Goal: Information Seeking & Learning: Learn about a topic

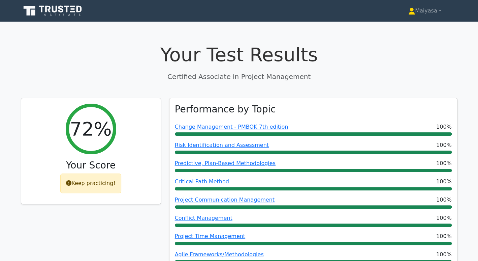
click at [57, 16] on icon at bounding box center [53, 10] width 65 height 13
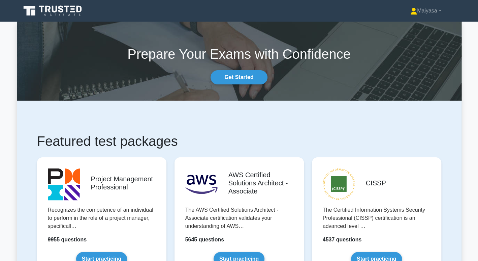
scroll to position [228, 0]
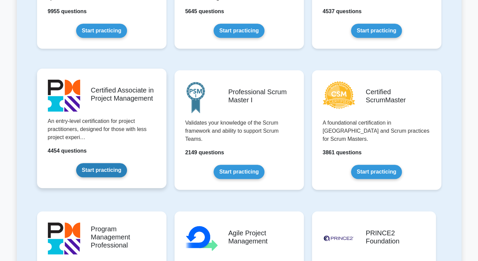
click at [117, 171] on link "Start practicing" at bounding box center [101, 170] width 51 height 14
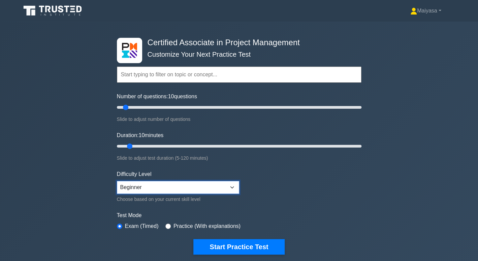
click at [231, 189] on select "Beginner Intermediate Expert" at bounding box center [178, 187] width 122 height 13
click at [117, 181] on select "Beginner Intermediate Expert" at bounding box center [178, 187] width 122 height 13
click at [251, 104] on input "Number of questions: 10 questions" at bounding box center [239, 107] width 245 height 8
click at [276, 104] on input "Number of questions: 115 questions" at bounding box center [239, 107] width 245 height 8
click at [291, 106] on input "Number of questions: 135 questions" at bounding box center [239, 107] width 245 height 8
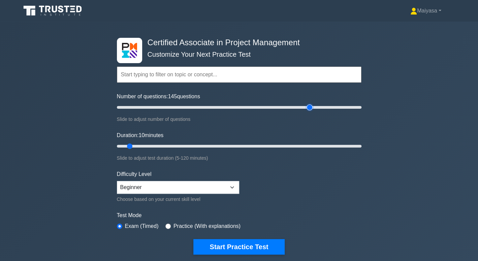
click at [312, 105] on input "Number of questions: 145 questions" at bounding box center [239, 107] width 245 height 8
click at [326, 103] on input "Number of questions: 160 questions" at bounding box center [239, 107] width 245 height 8
click at [283, 105] on input "Number of questions: 140 questions" at bounding box center [239, 107] width 245 height 8
click at [280, 104] on input "Number of questions: 140 questions" at bounding box center [239, 107] width 245 height 8
click at [289, 106] on input "Number of questions: 135 questions" at bounding box center [239, 107] width 245 height 8
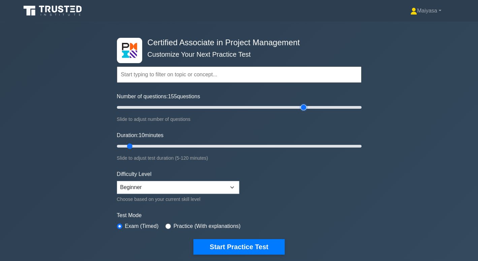
click at [303, 106] on input "Number of questions: 155 questions" at bounding box center [239, 107] width 245 height 8
type input "150"
drag, startPoint x: 315, startPoint y: 149, endPoint x: 331, endPoint y: 148, distance: 16.2
click at [315, 149] on input "Duration: 10 minutes" at bounding box center [239, 146] width 245 height 8
drag, startPoint x: 331, startPoint y: 148, endPoint x: 343, endPoint y: 147, distance: 11.5
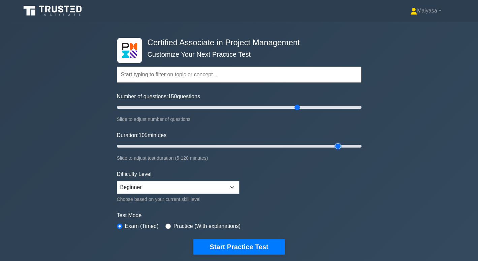
click at [339, 147] on input "Duration: 105 minutes" at bounding box center [239, 146] width 245 height 8
click at [349, 146] on input "Duration: 110 minutes" at bounding box center [239, 146] width 245 height 8
click at [353, 147] on input "Duration: 115 minutes" at bounding box center [239, 146] width 245 height 8
click at [361, 147] on div "Certified Associate in Project Management Customize Your Next Practice Test Top…" at bounding box center [239, 146] width 253 height 249
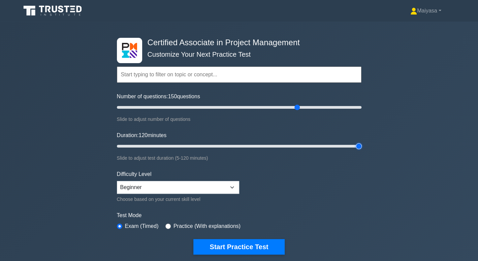
drag, startPoint x: 348, startPoint y: 145, endPoint x: 378, endPoint y: 141, distance: 30.7
click at [362, 142] on input "Duration: 120 minutes" at bounding box center [239, 146] width 245 height 8
click at [331, 149] on div "Duration: 120 minutes Slide to adjust test duration (5-120 minutes)" at bounding box center [239, 146] width 245 height 31
click at [315, 147] on input "Duration: 100 minutes" at bounding box center [239, 146] width 245 height 8
click at [304, 146] on input "Duration: 100 minutes" at bounding box center [239, 146] width 245 height 8
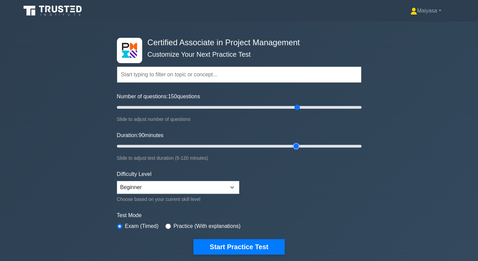
type input "90"
click at [301, 147] on input "Duration: 90 minutes" at bounding box center [239, 146] width 245 height 8
click at [473, 156] on div "Certified Associate in Project Management Customize Your Next Practice Test Top…" at bounding box center [239, 146] width 478 height 249
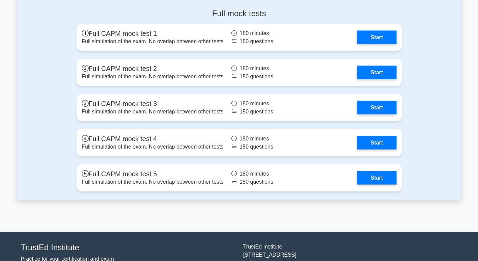
scroll to position [2059, 0]
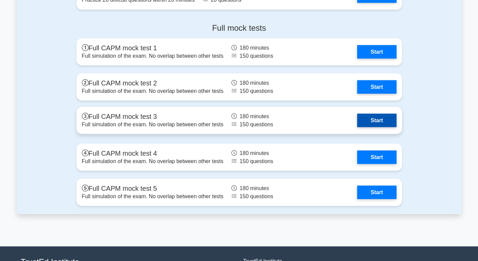
click at [367, 117] on link "Start" at bounding box center [376, 119] width 39 height 13
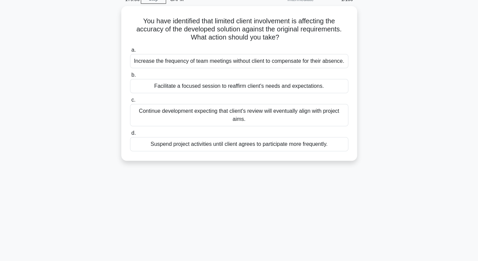
scroll to position [34, 0]
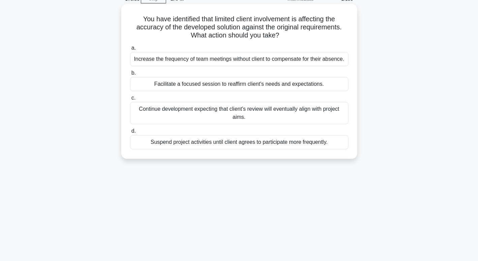
click at [340, 88] on div "Facilitate a focused session to reaffirm client's needs and expectations." at bounding box center [239, 84] width 218 height 14
click at [130, 75] on input "b. Facilitate a focused session to reaffirm client's needs and expectations." at bounding box center [130, 73] width 0 height 4
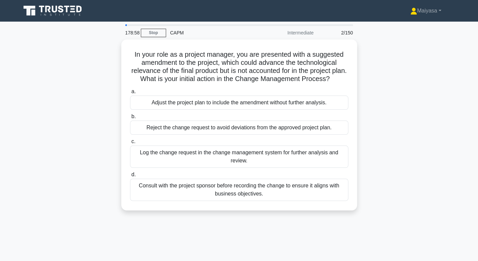
scroll to position [0, 0]
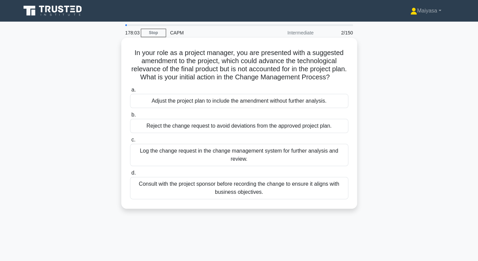
click at [156, 62] on h5 "In your role as a project manager, you are presented with a suggested amendment…" at bounding box center [239, 65] width 220 height 33
copy h5 "amendment"
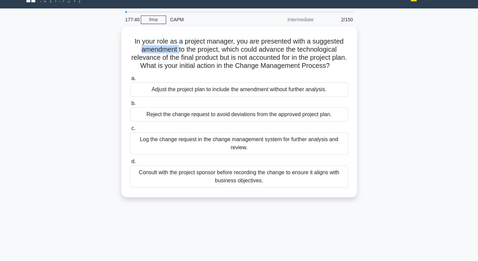
scroll to position [34, 0]
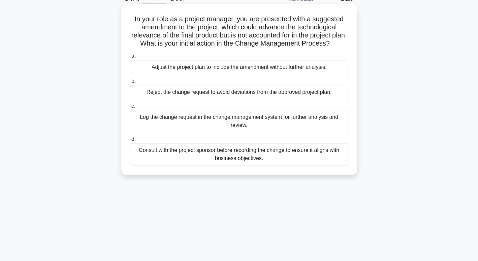
click at [324, 163] on div "Consult with the project sponsor before recording the change to ensure it align…" at bounding box center [239, 154] width 218 height 22
click at [130, 141] on input "d. Consult with the project sponsor before recording the change to ensure it al…" at bounding box center [130, 139] width 0 height 4
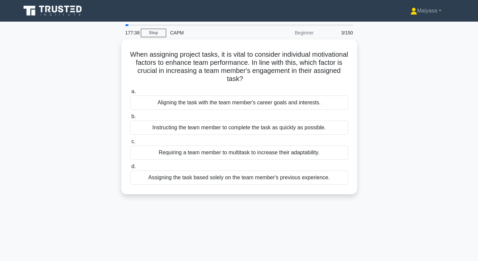
scroll to position [0, 0]
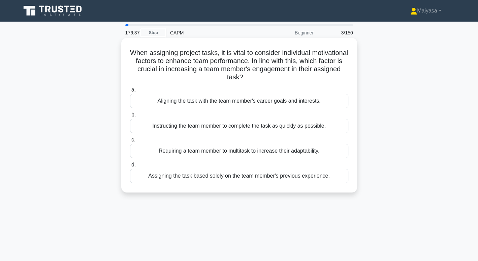
click at [209, 101] on div "Aligning the task with the team member's career goals and interests." at bounding box center [239, 101] width 218 height 14
click at [130, 92] on input "a. Aligning the task with the team member's career goals and interests." at bounding box center [130, 90] width 0 height 4
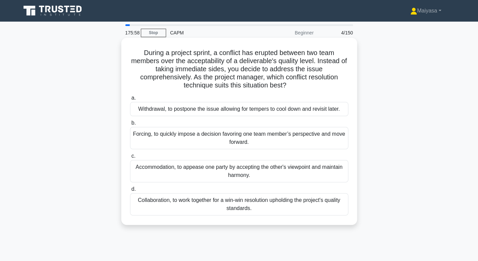
click at [207, 204] on div "Collaboration, to work together for a win-win resolution upholding the project'…" at bounding box center [239, 204] width 218 height 22
click at [130, 191] on input "d. Collaboration, to work together for a win-win resolution upholding the proje…" at bounding box center [130, 189] width 0 height 4
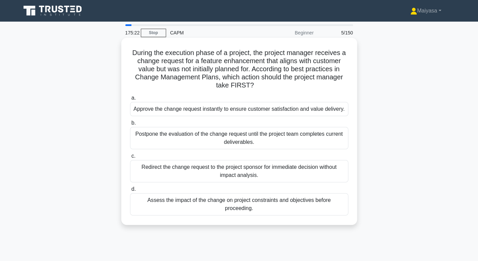
click at [230, 199] on div "Assess the impact of the change on project constraints and objectives before pr…" at bounding box center [239, 204] width 218 height 22
click at [130, 191] on input "d. Assess the impact of the change on project constraints and objectives before…" at bounding box center [130, 189] width 0 height 4
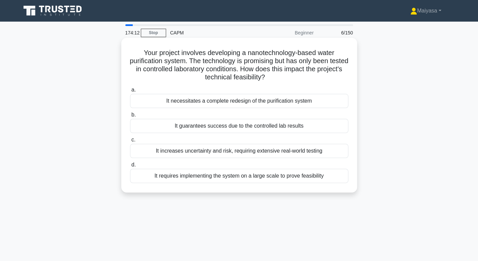
click at [205, 179] on div "It requires implementing the system on a large scale to prove feasibility" at bounding box center [239, 176] width 218 height 14
click at [130, 167] on input "d. It requires implementing the system on a large scale to prove feasibility" at bounding box center [130, 164] width 0 height 4
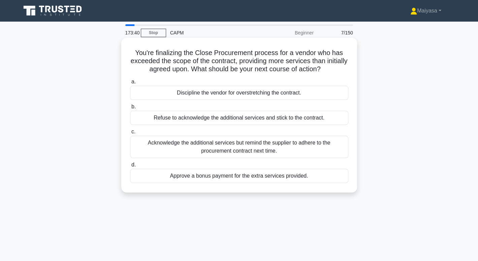
drag, startPoint x: 170, startPoint y: 75, endPoint x: 249, endPoint y: 118, distance: 90.2
click at [266, 117] on div "You're finalizing the Close Procurement process for a vendor who has exceeded t…" at bounding box center [239, 114] width 231 height 149
drag, startPoint x: 73, startPoint y: 93, endPoint x: 304, endPoint y: 89, distance: 230.6
click at [304, 89] on div "You're finalizing the Close Procurement process for a vendor who has exceeded t…" at bounding box center [239, 120] width 445 height 162
copy div "Discipline the vendor for overstretching the contract."
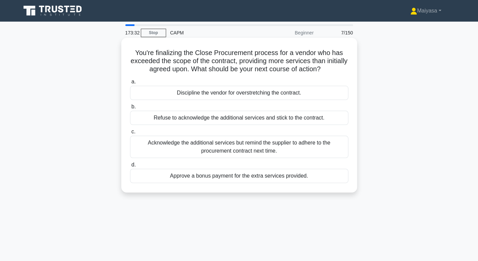
click at [239, 90] on div "Discipline the vendor for overstretching the contract." at bounding box center [239, 93] width 218 height 14
click at [130, 84] on input "a. Discipline the vendor for overstretching the contract." at bounding box center [130, 82] width 0 height 4
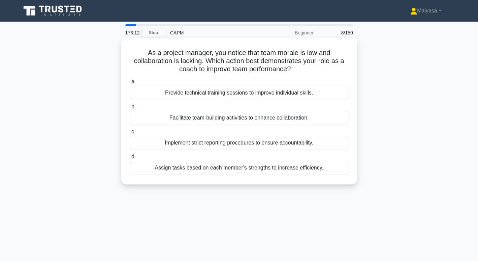
click at [260, 120] on div "Facilitate team-building activities to enhance collaboration." at bounding box center [239, 118] width 218 height 14
click at [130, 109] on input "b. Facilitate team-building activities to enhance collaboration." at bounding box center [130, 106] width 0 height 4
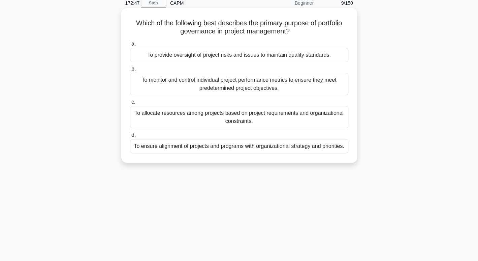
click at [257, 174] on div "172:47 Stop CAPM Beginner 9/150 Which of the following best describes the prima…" at bounding box center [239, 163] width 445 height 337
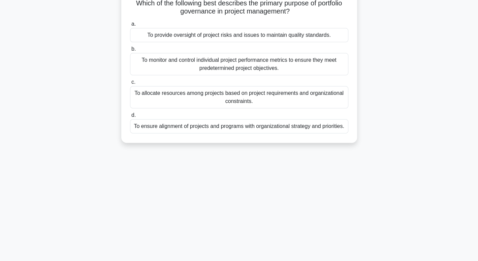
scroll to position [34, 0]
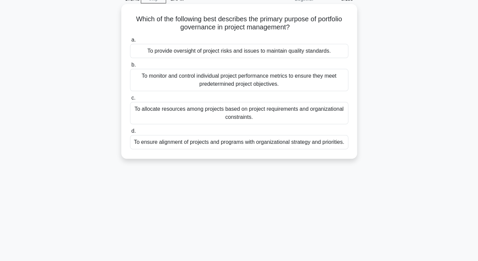
click at [262, 138] on div "To ensure alignment of projects and programs with organizational strategy and p…" at bounding box center [239, 142] width 218 height 14
click at [130, 133] on input "d. To ensure alignment of projects and programs with organizational strategy an…" at bounding box center [130, 131] width 0 height 4
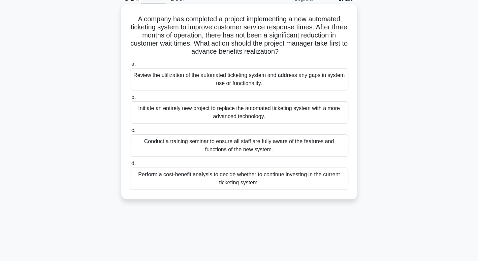
scroll to position [0, 0]
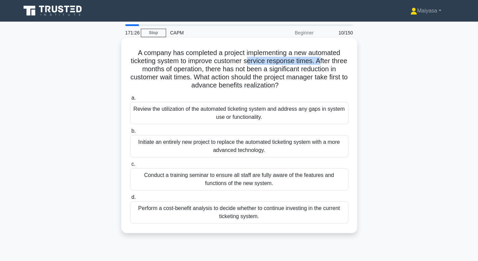
drag, startPoint x: 257, startPoint y: 62, endPoint x: 331, endPoint y: 58, distance: 74.3
click at [331, 58] on h5 "A company has completed a project implementing a new automated ticketing system…" at bounding box center [239, 69] width 220 height 41
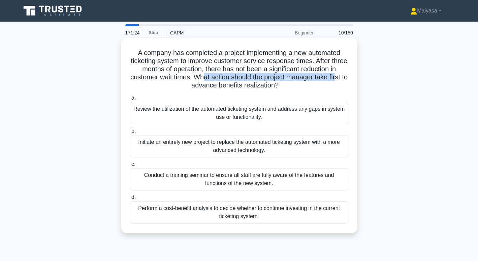
drag, startPoint x: 204, startPoint y: 76, endPoint x: 341, endPoint y: 81, distance: 137.3
click at [341, 81] on h5 "A company has completed a project implementing a new automated ticketing system…" at bounding box center [239, 69] width 220 height 41
drag, startPoint x: 199, startPoint y: 85, endPoint x: 286, endPoint y: 83, distance: 87.0
click at [286, 83] on h5 "A company has completed a project implementing a new automated ticketing system…" at bounding box center [239, 69] width 220 height 41
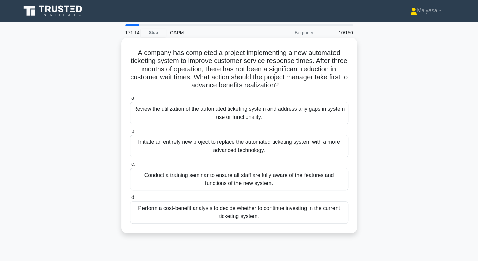
click at [270, 213] on div "Perform a cost-benefit analysis to decide whether to continue investing in the …" at bounding box center [239, 212] width 218 height 22
click at [130, 199] on input "d. Perform a cost-benefit analysis to decide whether to continue investing in t…" at bounding box center [130, 197] width 0 height 4
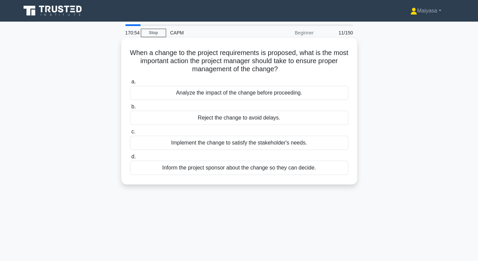
click at [242, 89] on div "Analyze the impact of the change before proceeding." at bounding box center [239, 93] width 218 height 14
click at [130, 84] on input "a. Analyze the impact of the change before proceeding." at bounding box center [130, 82] width 0 height 4
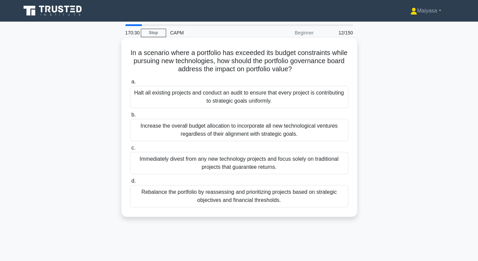
click at [324, 193] on div "Rebalance the portfolio by reassessing and prioritizing projects based on strat…" at bounding box center [239, 196] width 218 height 22
click at [130, 183] on input "d. Rebalance the portfolio by reassessing and prioritizing projects based on st…" at bounding box center [130, 181] width 0 height 4
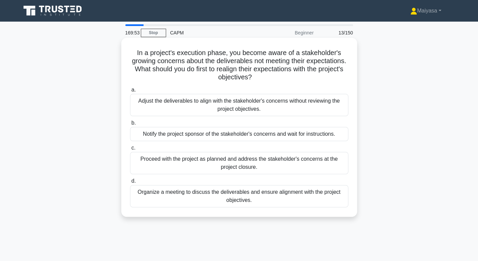
click at [288, 198] on div "Organize a meeting to discuss the deliverables and ensure alignment with the pr…" at bounding box center [239, 196] width 218 height 22
click at [130, 183] on input "d. Organize a meeting to discuss the deliverables and ensure alignment with the…" at bounding box center [130, 181] width 0 height 4
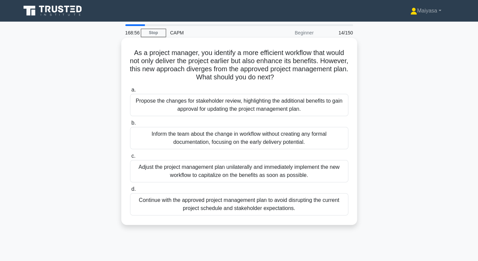
click at [319, 107] on div "Propose the changes for stakeholder review, highlighting the additional benefit…" at bounding box center [239, 105] width 218 height 22
click at [130, 92] on input "a. Propose the changes for stakeholder review, highlighting the additional bene…" at bounding box center [130, 90] width 0 height 4
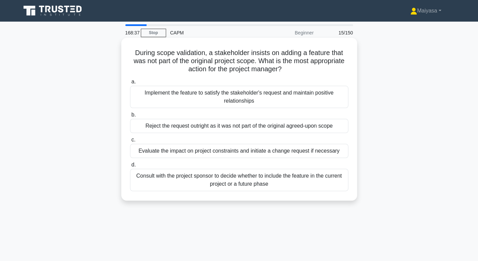
click at [316, 149] on div "Evaluate the impact on project constraints and initiate a change request if nec…" at bounding box center [239, 151] width 218 height 14
click at [130, 142] on input "c. Evaluate the impact on project constraints and initiate a change request if …" at bounding box center [130, 140] width 0 height 4
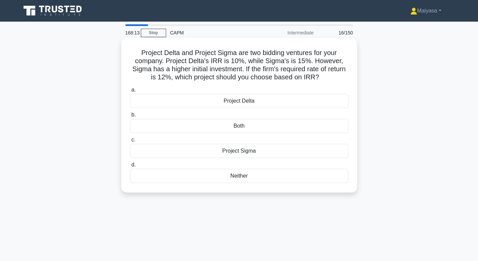
click at [273, 62] on h5 "Project Delta and Project Sigma are two bidding ventures for your company. Proj…" at bounding box center [239, 65] width 220 height 33
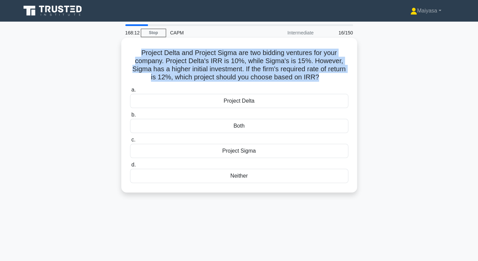
click at [273, 62] on h5 "Project Delta and Project Sigma are two bidding ventures for your company. Proj…" at bounding box center [239, 65] width 220 height 33
copy div "Project Delta and Project Sigma are two bidding ventures for your company. Proj…"
click at [232, 74] on h5 "Project Delta and Project Sigma are two bidding ventures for your company. Proj…" at bounding box center [239, 65] width 220 height 33
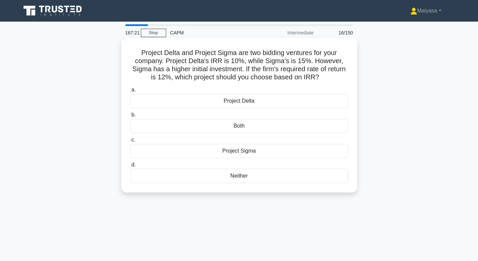
click at [247, 151] on div "Project Sigma" at bounding box center [239, 151] width 218 height 14
click at [130, 142] on input "c. Project Sigma" at bounding box center [130, 140] width 0 height 4
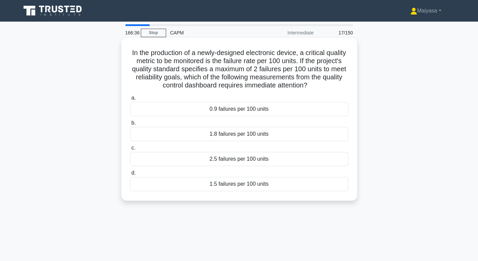
drag, startPoint x: 139, startPoint y: 51, endPoint x: 305, endPoint y: 185, distance: 213.1
click at [305, 185] on div "In the production of a newly-designed electronic device, a critical quality met…" at bounding box center [239, 118] width 231 height 157
copy div "In the production of a newly-designed electronic device, a critical quality met…"
click at [206, 157] on div "2.5 failures per 100 units" at bounding box center [239, 159] width 218 height 14
click at [130, 150] on input "c. 2.5 failures per 100 units" at bounding box center [130, 148] width 0 height 4
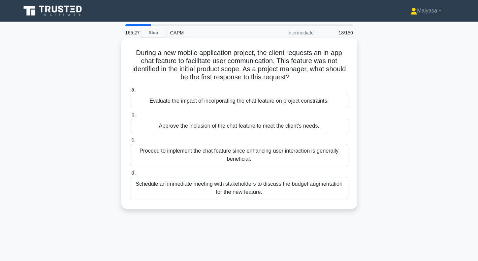
drag, startPoint x: 132, startPoint y: 51, endPoint x: 303, endPoint y: 206, distance: 230.5
click at [303, 206] on div "During a new mobile application project, the client requests an in-app chat fea…" at bounding box center [239, 123] width 236 height 171
copy div "During a new mobile application project, the client requests an in-app chat fea…"
click at [176, 98] on div "Evaluate the impact of incorporating the chat feature on project constraints." at bounding box center [239, 101] width 218 height 14
click at [130, 92] on input "a. Evaluate the impact of incorporating the chat feature on project constraints." at bounding box center [130, 90] width 0 height 4
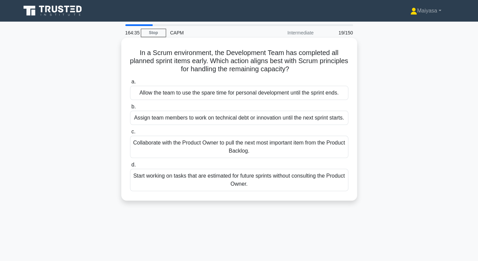
click at [186, 145] on div "Collaborate with the Product Owner to pull the next most important item from th…" at bounding box center [239, 147] width 218 height 22
click at [130, 134] on input "c. Collaborate with the Product Owner to pull the next most important item from…" at bounding box center [130, 131] width 0 height 4
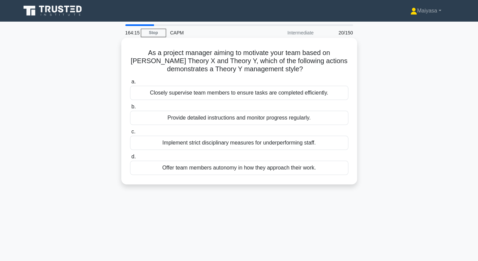
click at [218, 169] on div "Offer team members autonomy in how they approach their work." at bounding box center [239, 167] width 218 height 14
click at [130, 159] on input "d. Offer team members autonomy in how they approach their work." at bounding box center [130, 156] width 0 height 4
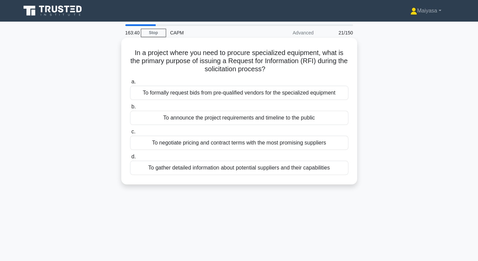
click at [235, 57] on h5 "In a project where you need to procure specialized equipment, what is the prima…" at bounding box center [239, 61] width 220 height 25
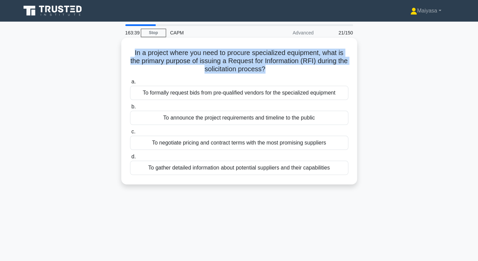
click at [235, 57] on h5 "In a project where you need to procure specialized equipment, what is the prima…" at bounding box center [239, 61] width 220 height 25
copy div "In a project where you need to procure specialized equipment, what is the prima…"
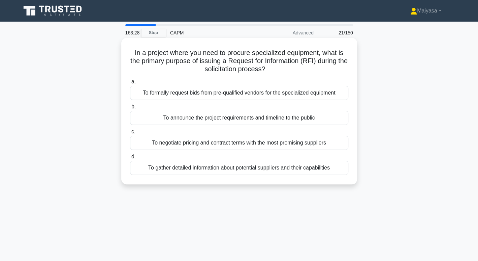
click at [172, 165] on div "To gather detailed information about potential suppliers and their capabilities" at bounding box center [239, 167] width 218 height 14
click at [130, 159] on input "d. To gather detailed information about potential suppliers and their capabilit…" at bounding box center [130, 156] width 0 height 4
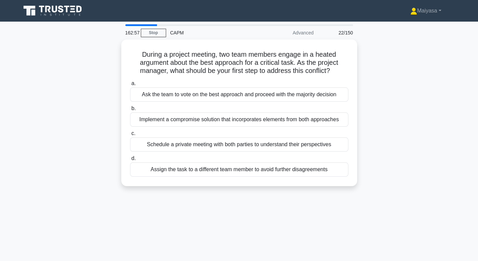
drag, startPoint x: 141, startPoint y: 49, endPoint x: 340, endPoint y: 197, distance: 248.3
click at [340, 197] on div "162:57 Stop CAPM Advanced 22/150 During a project meeting, two team members eng…" at bounding box center [239, 192] width 445 height 337
copy div "During a project meeting, two team members engage in a heated argument about th…"
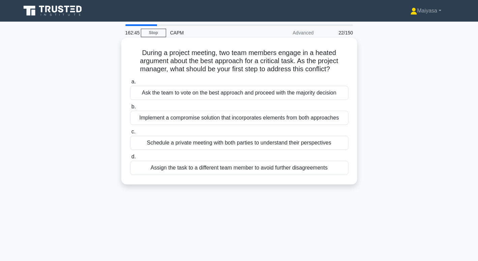
click at [161, 144] on div "Schedule a private meeting with both parties to understand their perspectives" at bounding box center [239, 143] width 218 height 14
click at [130, 134] on input "c. Schedule a private meeting with both parties to understand their perspectives" at bounding box center [130, 131] width 0 height 4
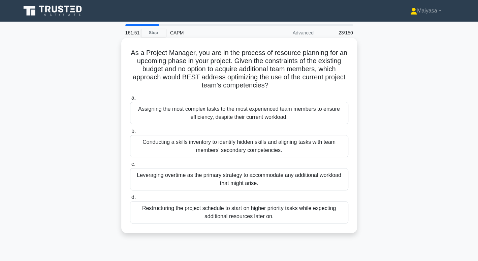
drag, startPoint x: 122, startPoint y: 142, endPoint x: 356, endPoint y: 187, distance: 237.6
click at [356, 187] on div "As a Project Manager, you are in the process of resource planning for an upcomi…" at bounding box center [239, 135] width 236 height 195
copy div "Conducting a skills inventory to identify hidden skills and aligning tasks with…"
click at [192, 179] on div "Leveraging overtime as the primary strategy to accommodate any additional workl…" at bounding box center [239, 179] width 218 height 22
click at [130, 166] on input "c. Leveraging overtime as the primary strategy to accommodate any additional wo…" at bounding box center [130, 164] width 0 height 4
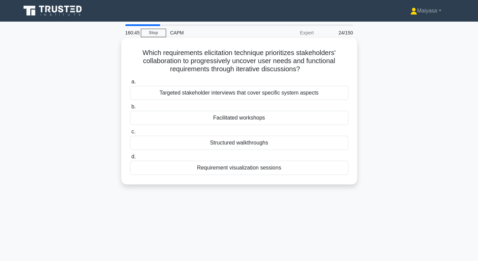
click at [266, 122] on div "Facilitated workshops" at bounding box center [239, 118] width 218 height 14
click at [130, 109] on input "b. Facilitated workshops" at bounding box center [130, 106] width 0 height 4
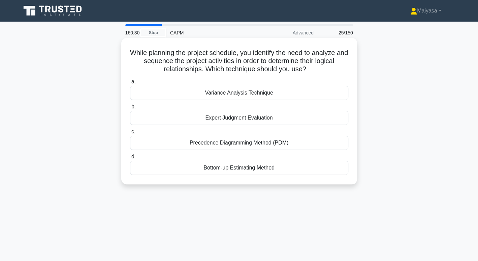
click at [271, 141] on div "Precedence Diagramming Method (PDM)" at bounding box center [239, 143] width 218 height 14
click at [130, 134] on input "c. Precedence Diagramming Method (PDM)" at bounding box center [130, 131] width 0 height 4
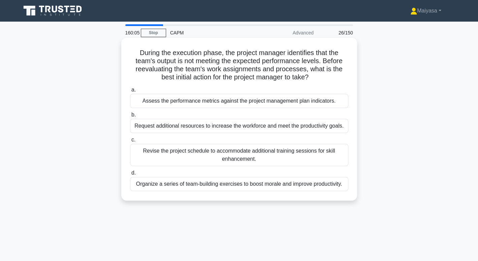
click at [266, 101] on div "Assess the performance metrics against the project management plan indicators." at bounding box center [239, 101] width 218 height 14
click at [130, 92] on input "a. Assess the performance metrics against the project management plan indicator…" at bounding box center [130, 90] width 0 height 4
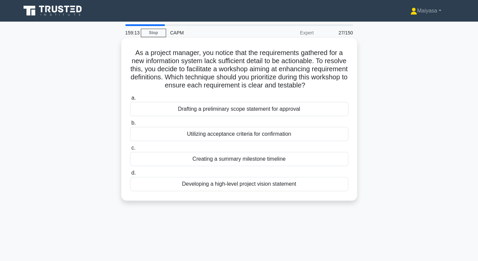
click at [259, 130] on div "Utilizing acceptance criteria for confirmation" at bounding box center [239, 134] width 218 height 14
click at [130, 125] on input "b. Utilizing acceptance criteria for confirmation" at bounding box center [130, 123] width 0 height 4
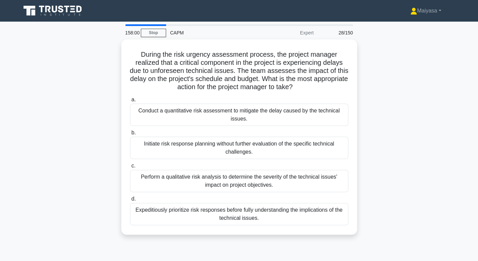
drag, startPoint x: 140, startPoint y: 55, endPoint x: 305, endPoint y: 240, distance: 248.3
click at [305, 240] on div "During the risk urgency assessment process, the project manager realized that a…" at bounding box center [239, 140] width 445 height 203
copy div "During the risk urgency assessment process, the project manager realized that a…"
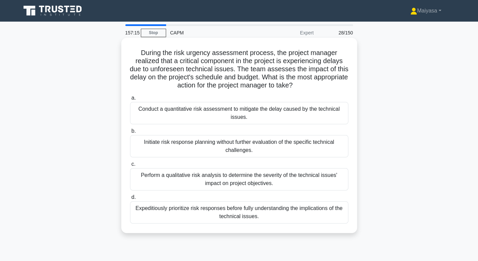
click at [190, 176] on div "Perform a qualitative risk analysis to determine the severity of the technical …" at bounding box center [239, 179] width 218 height 22
click at [130, 166] on input "c. Perform a qualitative risk analysis to determine the severity of the technic…" at bounding box center [130, 164] width 0 height 4
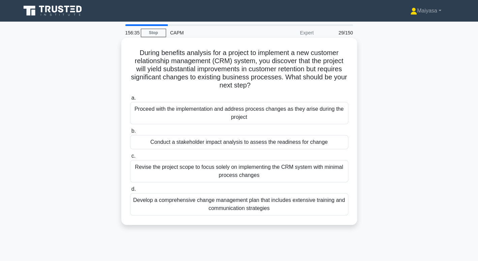
click at [229, 207] on div "Develop a comprehensive change management plan that includes extensive training…" at bounding box center [239, 204] width 218 height 22
click at [130, 191] on input "d. Develop a comprehensive change management plan that includes extensive train…" at bounding box center [130, 189] width 0 height 4
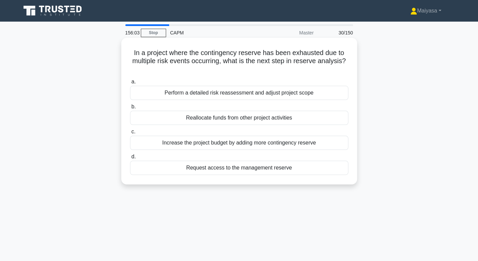
click at [264, 169] on div "Request access to the management reserve" at bounding box center [239, 167] width 218 height 14
click at [130, 159] on input "d. Request access to the management reserve" at bounding box center [130, 156] width 0 height 4
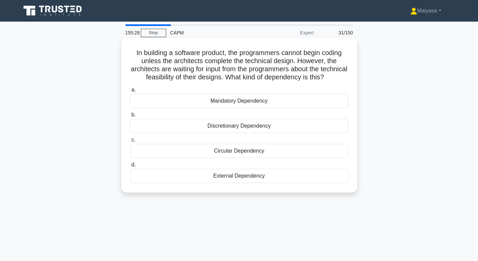
drag, startPoint x: 132, startPoint y: 50, endPoint x: 328, endPoint y: 200, distance: 247.4
click at [328, 200] on div "In building a software product, the programmers cannot begin coding unless the …" at bounding box center [239, 120] width 445 height 162
copy div "In building a software product, the programmers cannot begin coding unless the …"
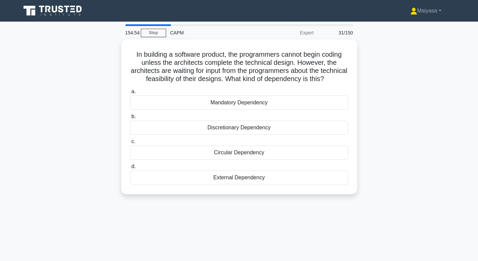
click at [181, 214] on div "154:54 Stop CAPM Expert 31/150 In building a software product, the programmers …" at bounding box center [239, 192] width 445 height 337
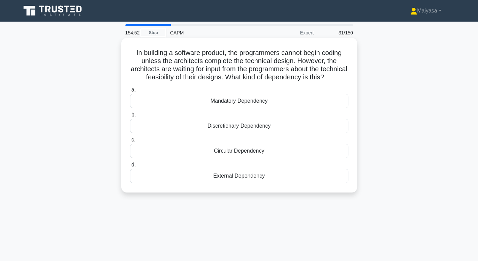
click at [226, 158] on div "Circular Dependency" at bounding box center [239, 151] width 218 height 14
click at [130, 142] on input "c. Circular Dependency" at bounding box center [130, 140] width 0 height 4
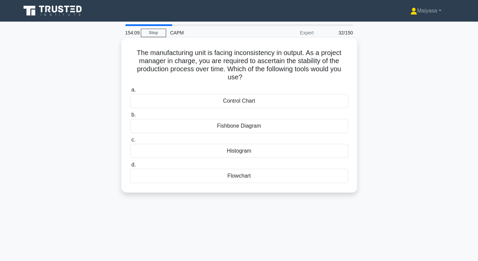
drag, startPoint x: 204, startPoint y: 104, endPoint x: 264, endPoint y: 97, distance: 60.7
click at [264, 97] on div "Control Chart" at bounding box center [239, 101] width 218 height 14
click at [217, 101] on div "Control Chart" at bounding box center [239, 101] width 218 height 14
click at [130, 92] on input "a. Control Chart" at bounding box center [130, 90] width 0 height 4
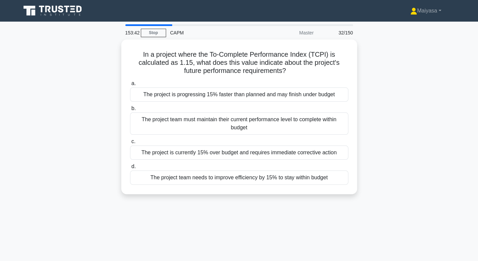
click at [399, 180] on div "In a project where the To-Complete Performance Index (TCPI) is calculated as 1.…" at bounding box center [239, 120] width 445 height 162
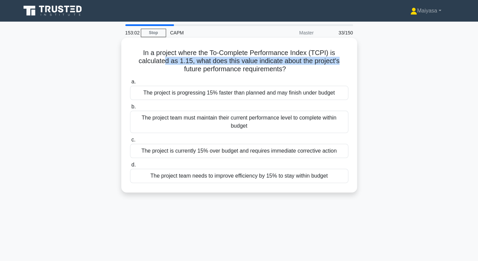
drag, startPoint x: 164, startPoint y: 61, endPoint x: 347, endPoint y: 59, distance: 182.7
click at [347, 59] on h5 "In a project where the To-Complete Performance Index (TCPI) is calculated as 1.…" at bounding box center [239, 61] width 220 height 25
drag, startPoint x: 185, startPoint y: 69, endPoint x: 295, endPoint y: 66, distance: 109.6
click at [295, 66] on h5 "In a project where the To-Complete Performance Index (TCPI) is calculated as 1.…" at bounding box center [239, 61] width 220 height 25
click at [233, 52] on h5 "In a project where the To-Complete Performance Index (TCPI) is calculated as 1.…" at bounding box center [239, 61] width 220 height 25
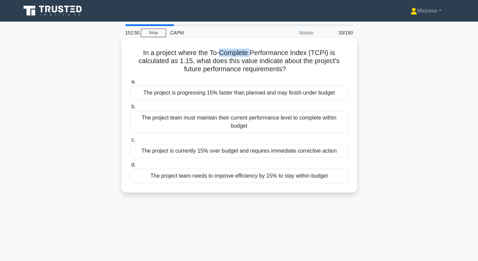
click at [233, 52] on h5 "In a project where the To-Complete Performance Index (TCPI) is calculated as 1.…" at bounding box center [239, 61] width 220 height 25
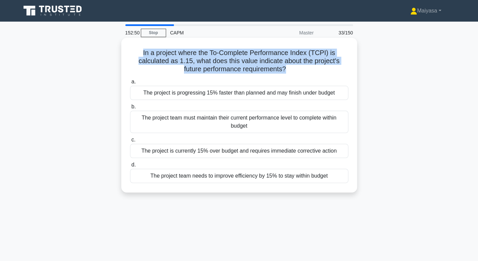
click at [233, 52] on h5 "In a project where the To-Complete Performance Index (TCPI) is calculated as 1.…" at bounding box center [239, 61] width 220 height 25
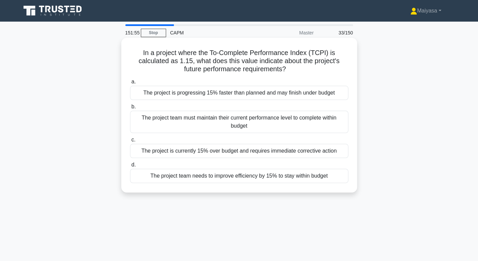
click at [178, 183] on div "a. The project is progressing 15% faster than planned and may finish under budg…" at bounding box center [239, 130] width 227 height 108
click at [180, 178] on div "The project team needs to improve efficiency by 15% to stay within budget" at bounding box center [239, 176] width 218 height 14
click at [130, 167] on input "d. The project team needs to improve efficiency by 15% to stay within budget" at bounding box center [130, 164] width 0 height 4
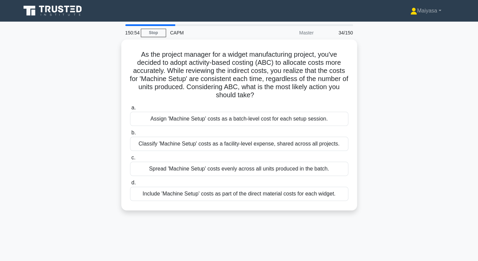
drag, startPoint x: 133, startPoint y: 54, endPoint x: 345, endPoint y: 229, distance: 274.7
click at [345, 229] on div "150:54 Stop CAPM Master 34/150 As the project manager for a widget manufacturin…" at bounding box center [239, 192] width 445 height 337
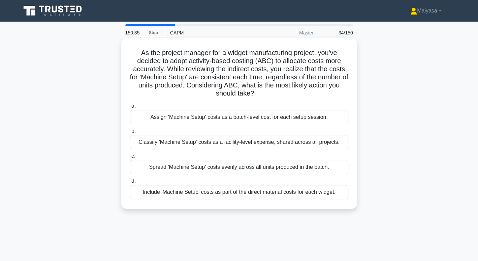
click at [222, 121] on div "Assign 'Machine Setup' costs as a batch-level cost for each setup session." at bounding box center [239, 117] width 218 height 14
click at [130, 108] on input "a. Assign 'Machine Setup' costs as a batch-level cost for each setup session." at bounding box center [130, 106] width 0 height 4
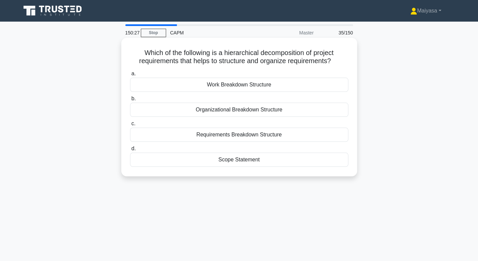
click at [302, 137] on div "Requirements Breakdown Structure" at bounding box center [239, 134] width 218 height 14
click at [130, 126] on input "c. Requirements Breakdown Structure" at bounding box center [130, 123] width 0 height 4
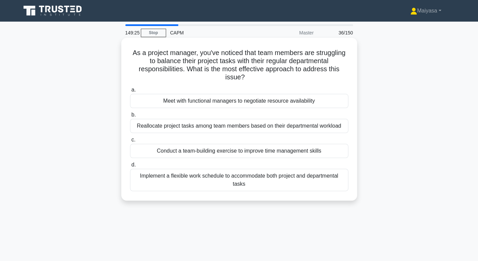
click at [310, 123] on div "Reallocate project tasks among team members based on their departmental workload" at bounding box center [239, 126] width 218 height 14
click at [130, 117] on input "b. Reallocate project tasks among team members based on their departmental work…" at bounding box center [130, 115] width 0 height 4
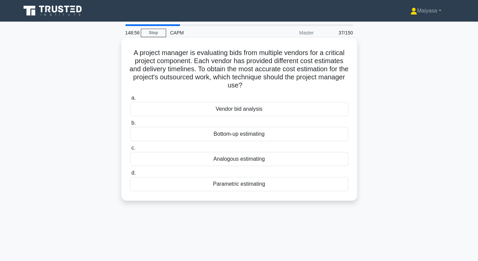
click at [292, 185] on div "Parametric estimating" at bounding box center [239, 184] width 218 height 14
click at [130, 175] on input "d. Parametric estimating" at bounding box center [130, 173] width 0 height 4
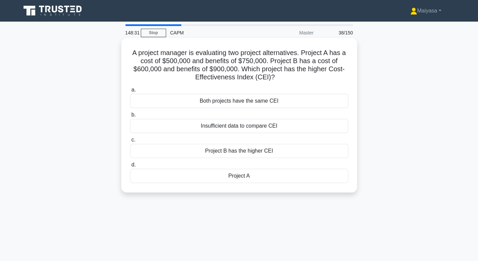
click at [225, 78] on h5 "A project manager is evaluating two project alternatives. Project A has a cost …" at bounding box center [239, 65] width 220 height 33
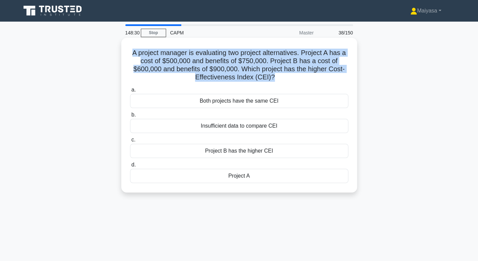
click at [225, 78] on h5 "A project manager is evaluating two project alternatives. Project A has a cost …" at bounding box center [239, 65] width 220 height 33
click at [214, 80] on h5 "A project manager is evaluating two project alternatives. Project A has a cost …" at bounding box center [239, 65] width 220 height 33
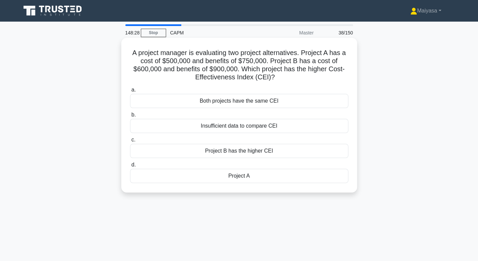
drag, startPoint x: 201, startPoint y: 78, endPoint x: 275, endPoint y: 80, distance: 74.2
click at [275, 80] on h5 "A project manager is evaluating two project alternatives. Project A has a cost …" at bounding box center [239, 65] width 220 height 33
click at [248, 102] on div "Both projects have the same CEI" at bounding box center [239, 101] width 218 height 14
click at [130, 92] on input "a. Both projects have the same CEI" at bounding box center [130, 90] width 0 height 4
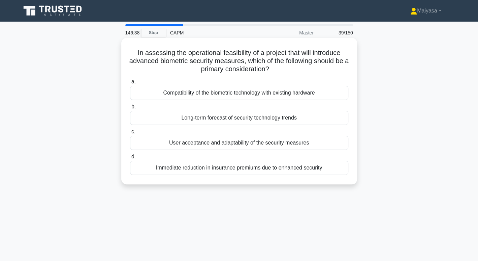
click at [316, 98] on div "Compatibility of the biometric technology with existing hardware" at bounding box center [239, 93] width 218 height 14
click at [130, 84] on input "a. Compatibility of the biometric technology with existing hardware" at bounding box center [130, 82] width 0 height 4
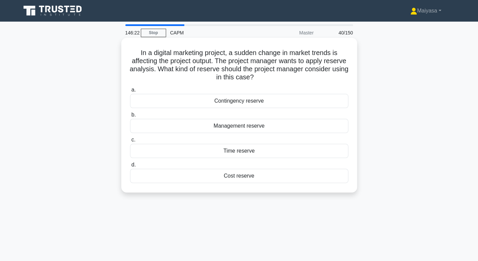
drag, startPoint x: 134, startPoint y: 50, endPoint x: 289, endPoint y: 185, distance: 205.7
click at [289, 185] on div "In a digital marketing project, a sudden change in market trends is affecting t…" at bounding box center [239, 114] width 231 height 149
click at [221, 127] on div "Management reserve" at bounding box center [239, 126] width 218 height 14
click at [130, 117] on input "b. Management reserve" at bounding box center [130, 115] width 0 height 4
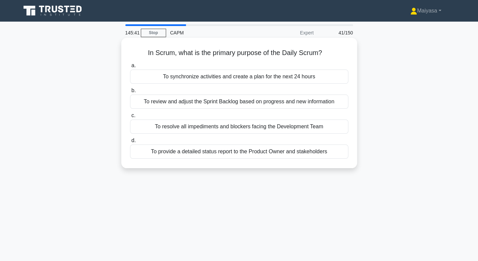
click at [253, 63] on label "a. To synchronize activities and create a plan for the next 24 hours" at bounding box center [239, 72] width 218 height 22
click at [130, 63] on input "a. To synchronize activities and create a plan for the next 24 hours" at bounding box center [130, 65] width 0 height 4
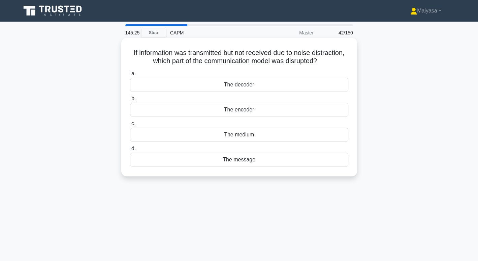
click at [190, 160] on div "The message" at bounding box center [239, 159] width 218 height 14
click at [130, 151] on input "d. The message" at bounding box center [130, 148] width 0 height 4
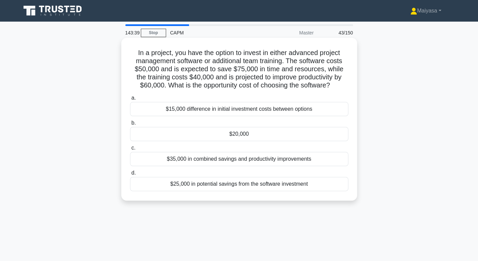
click at [196, 187] on div "$25,000 in potential savings from the software investment" at bounding box center [239, 184] width 218 height 14
click at [130, 175] on input "d. $25,000 in potential savings from the software investment" at bounding box center [130, 173] width 0 height 4
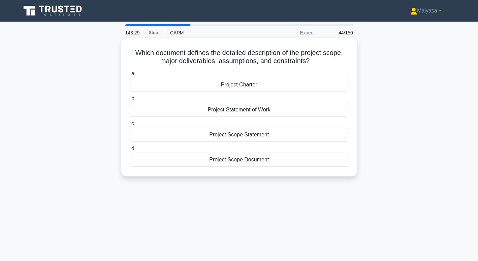
click at [245, 51] on h5 "Which document defines the detailed description of the project scope, major del…" at bounding box center [239, 57] width 220 height 17
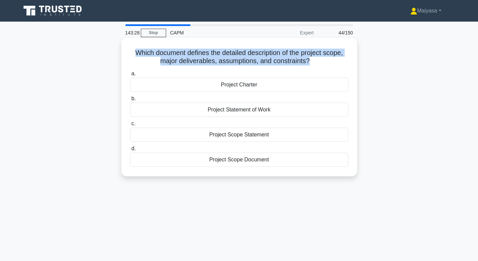
click at [245, 51] on h5 "Which document defines the detailed description of the project scope, major del…" at bounding box center [239, 57] width 220 height 17
click at [236, 55] on h5 "Which document defines the detailed description of the project scope, major del…" at bounding box center [239, 57] width 220 height 17
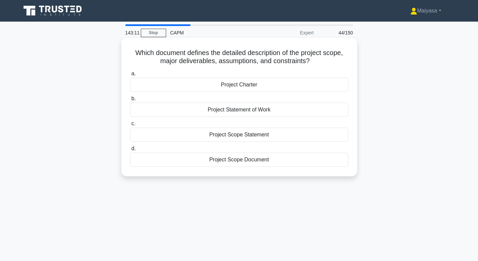
drag, startPoint x: 130, startPoint y: 49, endPoint x: 322, endPoint y: 165, distance: 224.4
click at [322, 165] on div "Which document defines the detailed description of the project scope, major del…" at bounding box center [239, 106] width 231 height 133
click at [246, 132] on div "Project Scope Statement" at bounding box center [239, 134] width 218 height 14
click at [130, 126] on input "c. Project Scope Statement" at bounding box center [130, 123] width 0 height 4
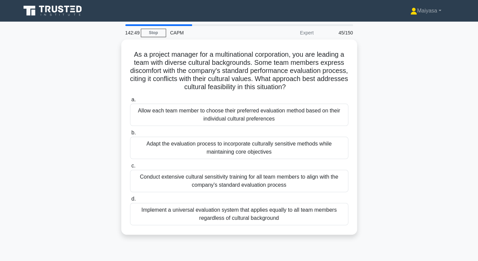
click at [398, 156] on div "As a project manager for a multinational corporation, you are leading a team wi…" at bounding box center [239, 140] width 445 height 203
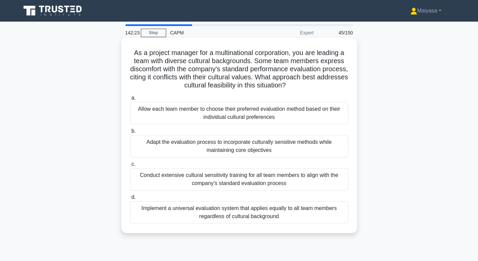
click at [329, 179] on div "Conduct extensive cultural sensitivity training for all team members to align w…" at bounding box center [239, 179] width 218 height 22
click at [130, 166] on input "c. Conduct extensive cultural sensitivity training for all team members to alig…" at bounding box center [130, 164] width 0 height 4
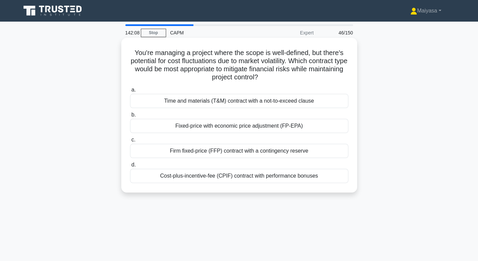
click at [312, 127] on div "Fixed-price with economic price adjustment (FP-EPA)" at bounding box center [239, 126] width 218 height 14
click at [130, 117] on input "b. Fixed-price with economic price adjustment (FP-EPA)" at bounding box center [130, 115] width 0 height 4
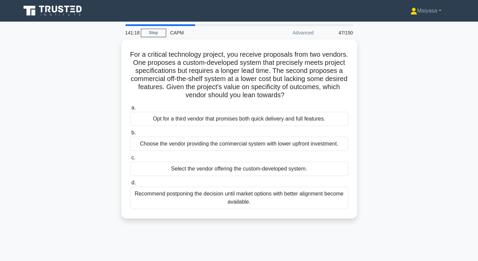
drag, startPoint x: 138, startPoint y: 47, endPoint x: 313, endPoint y: 237, distance: 258.6
click at [313, 237] on div "141:18 Stop CAPM Advanced 47/150 For a critical technology project, you receive…" at bounding box center [239, 192] width 445 height 337
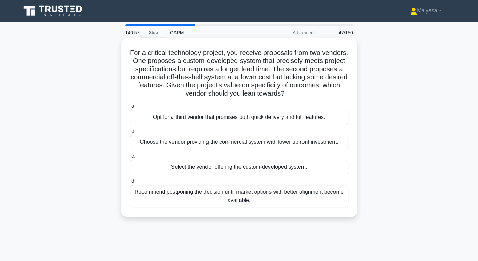
click at [210, 170] on div "Select the vendor offering the custom-developed system." at bounding box center [239, 167] width 218 height 14
click at [130, 158] on input "c. Select the vendor offering the custom-developed system." at bounding box center [130, 156] width 0 height 4
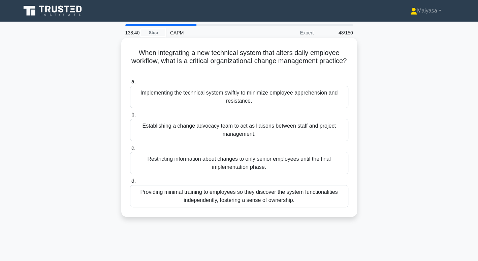
drag, startPoint x: 251, startPoint y: 124, endPoint x: 328, endPoint y: 133, distance: 77.4
click at [328, 133] on div "Establishing a change advocacy team to act as liaisons between staff and projec…" at bounding box center [239, 130] width 218 height 22
click at [211, 124] on div "Establishing a change advocacy team to act as liaisons between staff and projec…" at bounding box center [239, 130] width 218 height 22
click at [130, 117] on input "b. Establishing a change advocacy team to act as liaisons between staff and pro…" at bounding box center [130, 115] width 0 height 4
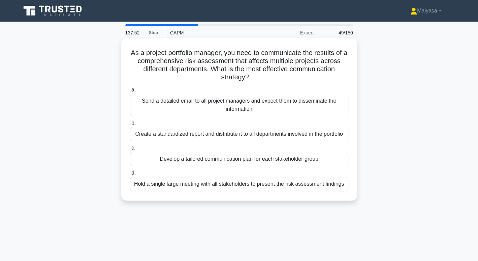
click at [234, 139] on div "Create a standardized report and distribute it to all departments involved in t…" at bounding box center [239, 134] width 218 height 14
click at [130, 125] on input "b. Create a standardized report and distribute it to all departments involved i…" at bounding box center [130, 123] width 0 height 4
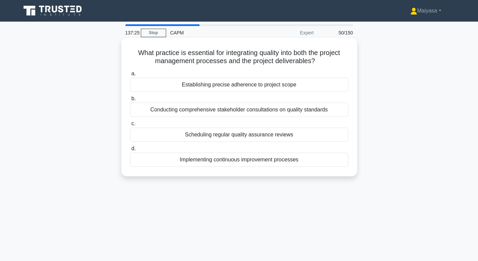
click at [263, 164] on div "Implementing continuous improvement processes" at bounding box center [239, 159] width 218 height 14
click at [130, 151] on input "d. Implementing continuous improvement processes" at bounding box center [130, 148] width 0 height 4
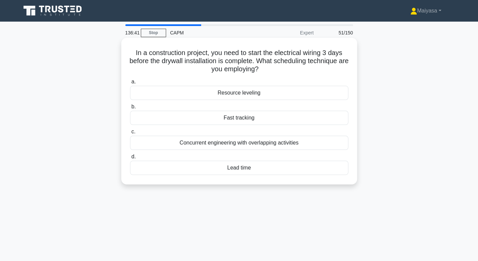
drag, startPoint x: 133, startPoint y: 52, endPoint x: 310, endPoint y: 169, distance: 212.0
click at [310, 169] on div "In a construction project, you need to start the electrical wiring 3 days befor…" at bounding box center [239, 110] width 231 height 141
click at [213, 121] on div "Fast tracking" at bounding box center [239, 118] width 218 height 14
click at [130, 109] on input "b. Fast tracking" at bounding box center [130, 106] width 0 height 4
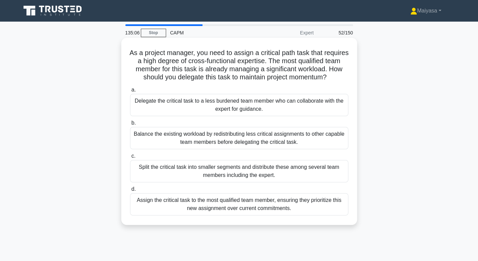
click at [325, 201] on div "Assign the critical task to the most qualified team member, ensuring they prior…" at bounding box center [239, 204] width 218 height 22
click at [130, 191] on input "d. Assign the critical task to the most qualified team member, ensuring they pr…" at bounding box center [130, 189] width 0 height 4
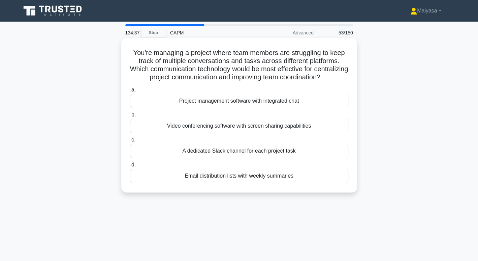
click at [220, 61] on h5 "You're managing a project where team members are struggling to keep track of mu…" at bounding box center [239, 65] width 220 height 33
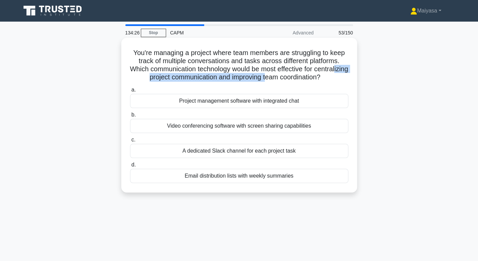
drag, startPoint x: 152, startPoint y: 76, endPoint x: 290, endPoint y: 81, distance: 138.3
click at [290, 81] on h5 "You're managing a project where team members are struggling to keep track of mu…" at bounding box center [239, 65] width 220 height 33
click at [221, 81] on h5 "You're managing a project where team members are struggling to keep track of mu…" at bounding box center [239, 65] width 220 height 33
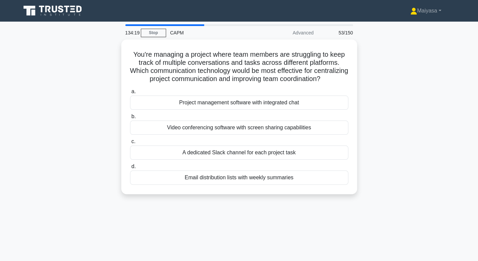
drag, startPoint x: 130, startPoint y: 51, endPoint x: 300, endPoint y: 202, distance: 227.8
click at [300, 202] on div "You're managing a project where team members are struggling to keep track of mu…" at bounding box center [239, 120] width 445 height 162
click at [77, 67] on div "You're managing a project where team members are struggling to keep track of mu…" at bounding box center [239, 120] width 445 height 162
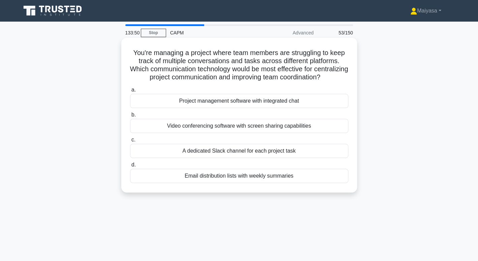
click at [180, 108] on div "Project management software with integrated chat" at bounding box center [239, 101] width 218 height 14
click at [130, 92] on input "a. Project management software with integrated chat" at bounding box center [130, 90] width 0 height 4
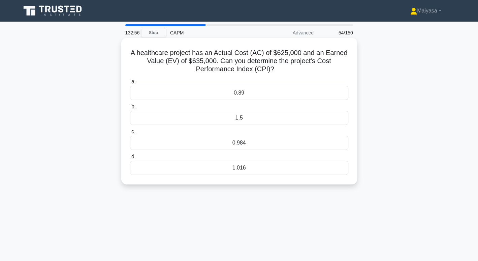
click at [218, 170] on div "1.016" at bounding box center [239, 167] width 218 height 14
click at [130, 159] on input "d. 1.016" at bounding box center [130, 156] width 0 height 4
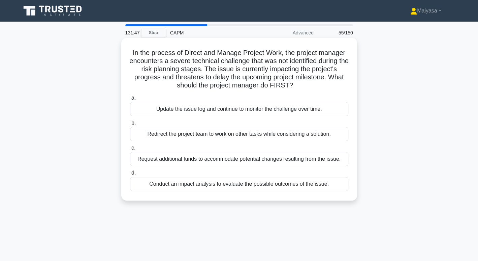
click at [262, 186] on div "Conduct an impact analysis to evaluate the possible outcomes of the issue." at bounding box center [239, 184] width 218 height 14
click at [130, 175] on input "d. Conduct an impact analysis to evaluate the possible outcomes of the issue." at bounding box center [130, 173] width 0 height 4
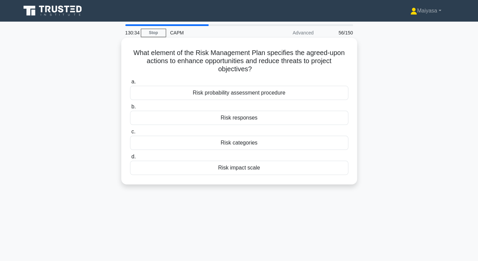
click at [263, 121] on div "Risk responses" at bounding box center [239, 118] width 218 height 14
click at [130, 109] on input "b. Risk responses" at bounding box center [130, 106] width 0 height 4
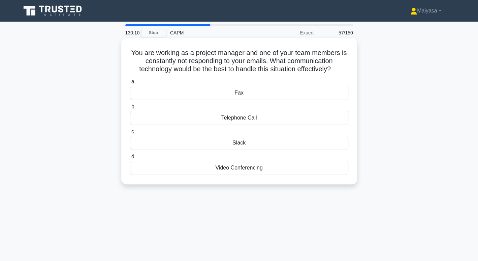
drag, startPoint x: 133, startPoint y: 52, endPoint x: 298, endPoint y: 173, distance: 205.2
click at [298, 173] on div "You are working as a project manager and one of your team members is constantly…" at bounding box center [239, 110] width 231 height 141
click at [235, 121] on div "Telephone Call" at bounding box center [239, 118] width 218 height 14
click at [130, 109] on input "b. Telephone Call" at bounding box center [130, 106] width 0 height 4
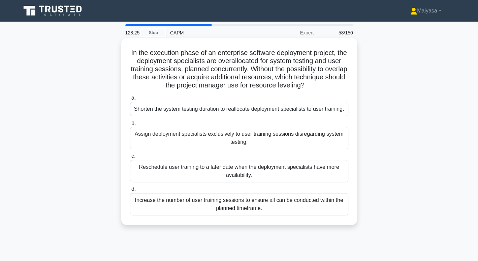
click at [243, 58] on h5 "In the execution phase of an enterprise software deployment project, the deploy…" at bounding box center [239, 69] width 220 height 41
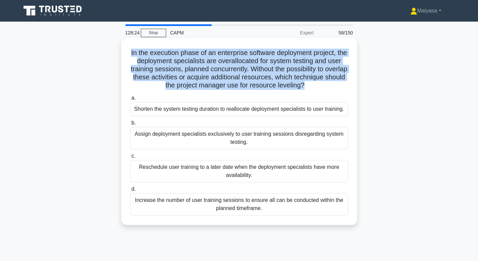
click at [243, 58] on h5 "In the execution phase of an enterprise software deployment project, the deploy…" at bounding box center [239, 69] width 220 height 41
click at [267, 70] on h5 "In the execution phase of an enterprise software deployment project, the deploy…" at bounding box center [239, 69] width 220 height 41
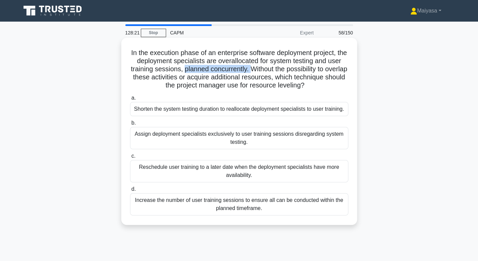
drag, startPoint x: 202, startPoint y: 66, endPoint x: 270, endPoint y: 70, distance: 68.2
click at [270, 70] on h5 "In the execution phase of an enterprise software deployment project, the deploy…" at bounding box center [239, 69] width 220 height 41
click at [239, 172] on div "Reschedule user training to a later date when the deployment specialists have m…" at bounding box center [239, 171] width 218 height 22
click at [130, 158] on input "c. Reschedule user training to a later date when the deployment specialists hav…" at bounding box center [130, 156] width 0 height 4
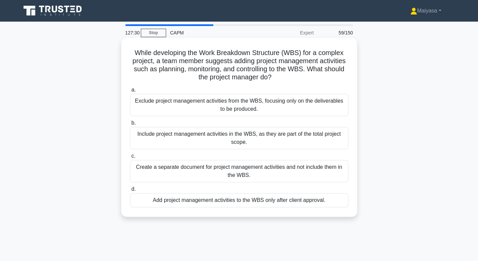
click at [242, 176] on div "Create a separate document for project management activities and not include th…" at bounding box center [239, 171] width 218 height 22
click at [130, 158] on input "c. Create a separate document for project management activities and not include…" at bounding box center [130, 156] width 0 height 4
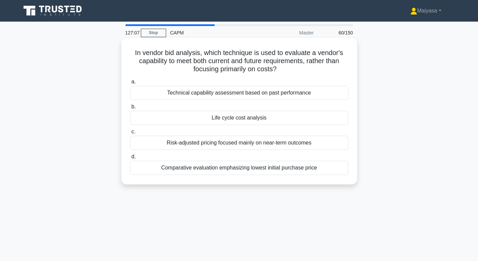
click at [258, 118] on div "Life cycle cost analysis" at bounding box center [239, 118] width 218 height 14
click at [130, 109] on input "b. Life cycle cost analysis" at bounding box center [130, 106] width 0 height 4
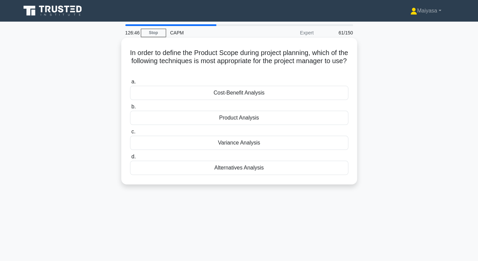
click at [295, 121] on div "Product Analysis" at bounding box center [239, 118] width 218 height 14
click at [130, 109] on input "b. Product Analysis" at bounding box center [130, 106] width 0 height 4
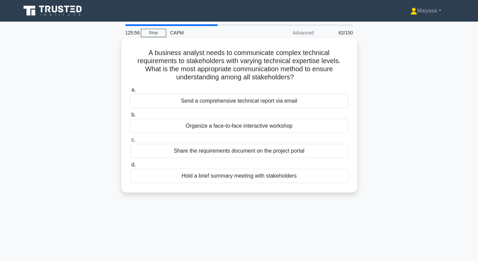
drag, startPoint x: 142, startPoint y: 53, endPoint x: 310, endPoint y: 187, distance: 215.7
click at [310, 187] on div "A business analyst needs to communicate complex technical requirements to stake…" at bounding box center [239, 114] width 231 height 149
click at [220, 138] on label "c. Share the requirements document on the project portal" at bounding box center [239, 147] width 218 height 22
click at [130, 138] on input "c. Share the requirements document on the project portal" at bounding box center [130, 140] width 0 height 4
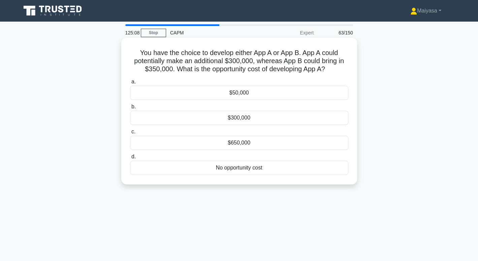
drag, startPoint x: 134, startPoint y: 53, endPoint x: 290, endPoint y: 175, distance: 198.8
click at [290, 175] on div "You have the choice to develop either App A or App B. App A could potentially m…" at bounding box center [239, 110] width 231 height 141
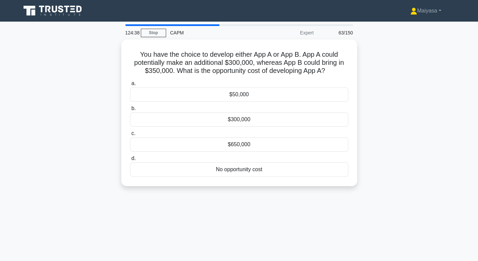
click at [382, 69] on div "You have the choice to develop either App A or App B. App A could potentially m…" at bounding box center [239, 116] width 445 height 154
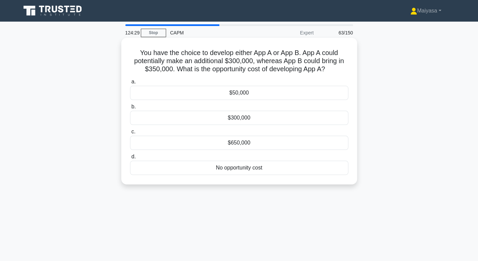
click at [271, 90] on div "$50,000" at bounding box center [239, 93] width 218 height 14
click at [130, 84] on input "a. $50,000" at bounding box center [130, 82] width 0 height 4
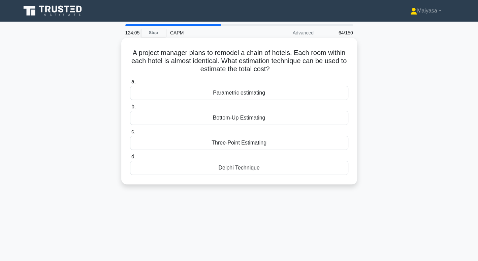
drag, startPoint x: 186, startPoint y: 180, endPoint x: 291, endPoint y: 163, distance: 105.7
click at [291, 163] on div "A project manager plans to remodel a chain of hotels. Each room within each hot…" at bounding box center [239, 110] width 231 height 141
click at [250, 59] on h5 "A project manager plans to remodel a chain of hotels. Each room within each hot…" at bounding box center [239, 61] width 220 height 25
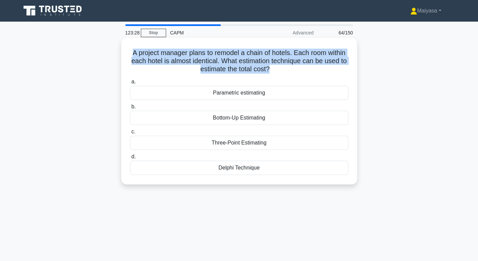
click at [250, 59] on h5 "A project manager plans to remodel a chain of hotels. Each room within each hot…" at bounding box center [239, 61] width 220 height 25
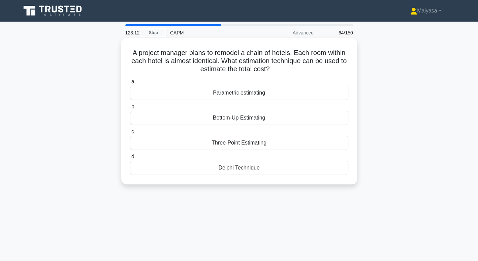
click at [209, 93] on div "Parametric estimating" at bounding box center [239, 93] width 218 height 14
click at [130, 84] on input "a. Parametric estimating" at bounding box center [130, 82] width 0 height 4
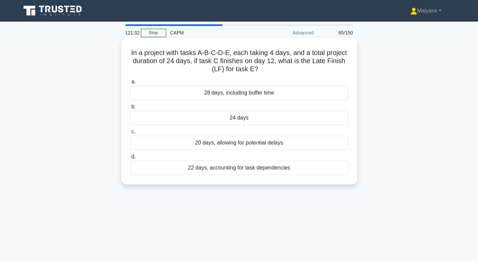
click at [287, 143] on div "20 days, allowing for potential delays" at bounding box center [239, 143] width 218 height 14
click at [130, 134] on input "c. 20 days, allowing for potential delays" at bounding box center [130, 131] width 0 height 4
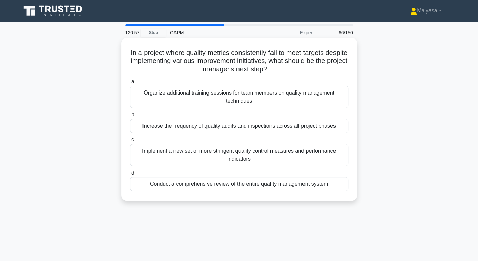
click at [188, 129] on div "Increase the frequency of quality audits and inspections across all project pha…" at bounding box center [239, 126] width 218 height 14
click at [130, 117] on input "b. Increase the frequency of quality audits and inspections across all project …" at bounding box center [130, 115] width 0 height 4
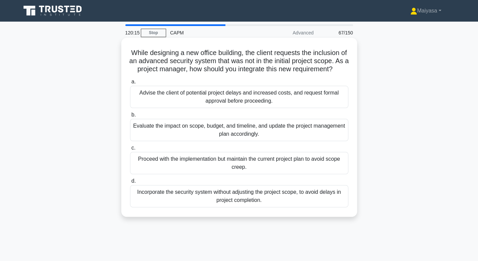
click at [217, 130] on div "Evaluate the impact on scope, budget, and timeline, and update the project mana…" at bounding box center [239, 130] width 218 height 22
click at [130, 117] on input "b. Evaluate the impact on scope, budget, and timeline, and update the project m…" at bounding box center [130, 115] width 0 height 4
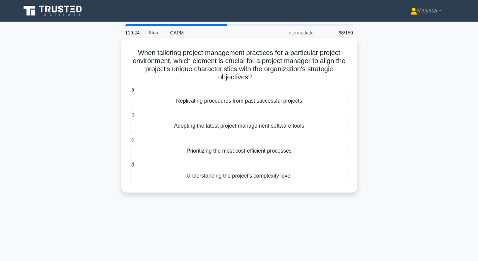
click at [280, 64] on h5 "When tailoring project management practices for a particular project environmen…" at bounding box center [239, 65] width 220 height 33
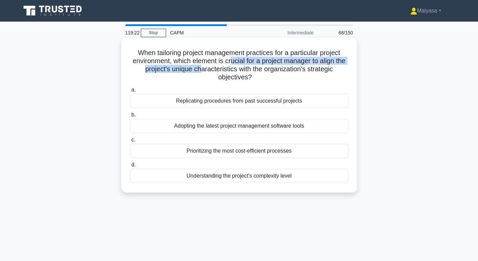
drag, startPoint x: 204, startPoint y: 66, endPoint x: 237, endPoint y: 65, distance: 32.7
click at [237, 65] on h5 "When tailoring project management practices for a particular project environmen…" at bounding box center [239, 65] width 220 height 33
drag, startPoint x: 277, startPoint y: 70, endPoint x: 322, endPoint y: 78, distance: 45.2
click at [322, 78] on h5 "When tailoring project management practices for a particular project environmen…" at bounding box center [239, 65] width 220 height 33
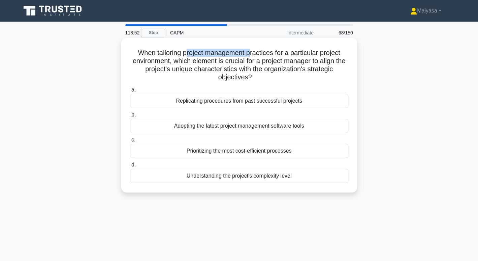
drag, startPoint x: 183, startPoint y: 52, endPoint x: 252, endPoint y: 51, distance: 68.4
click at [252, 51] on h5 "When tailoring project management practices for a particular project environmen…" at bounding box center [239, 65] width 220 height 33
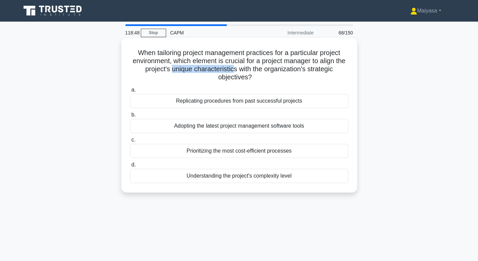
drag, startPoint x: 177, startPoint y: 69, endPoint x: 240, endPoint y: 68, distance: 62.7
click at [240, 68] on h5 "When tailoring project management practices for a particular project environmen…" at bounding box center [239, 65] width 220 height 33
click at [227, 177] on div "Understanding the project's complexity level" at bounding box center [239, 176] width 218 height 14
click at [130, 167] on input "d. Understanding the project's complexity level" at bounding box center [130, 164] width 0 height 4
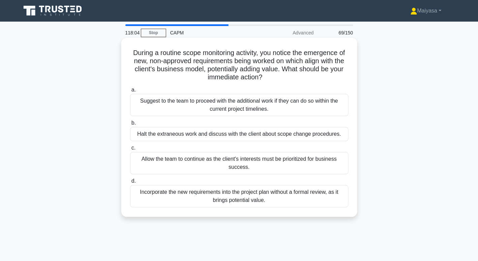
click at [250, 170] on div "Allow the team to continue as the client's interests must be prioritized for bu…" at bounding box center [239, 163] width 218 height 22
click at [130, 150] on input "c. Allow the team to continue as the client's interests must be prioritized for…" at bounding box center [130, 148] width 0 height 4
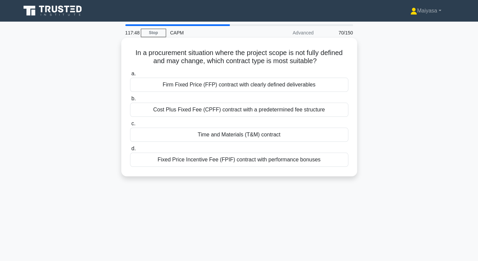
click at [265, 140] on div "Time and Materials (T&M) contract" at bounding box center [239, 134] width 218 height 14
click at [130, 126] on input "c. Time and Materials (T&M) contract" at bounding box center [130, 123] width 0 height 4
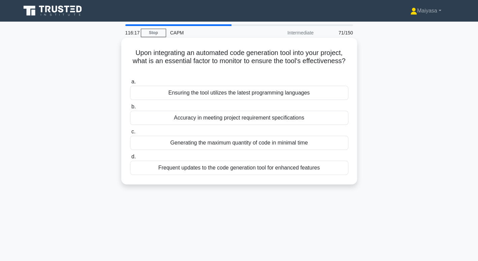
click at [224, 60] on h5 "Upon integrating an automated code generation tool into your project, what is a…" at bounding box center [239, 61] width 220 height 25
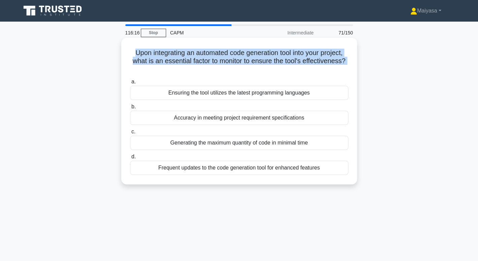
click at [224, 60] on h5 "Upon integrating an automated code generation tool into your project, what is a…" at bounding box center [239, 61] width 220 height 25
drag, startPoint x: 168, startPoint y: 93, endPoint x: 301, endPoint y: 97, distance: 133.2
click at [301, 97] on div "Ensuring the tool utilizes the latest programming languages" at bounding box center [239, 93] width 218 height 14
drag, startPoint x: 163, startPoint y: 119, endPoint x: 317, endPoint y: 123, distance: 153.4
click at [317, 123] on div "Accuracy in meeting project requirement specifications" at bounding box center [239, 118] width 218 height 14
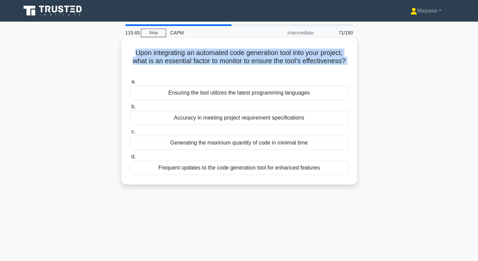
drag, startPoint x: 167, startPoint y: 143, endPoint x: 305, endPoint y: 146, distance: 137.9
click at [305, 146] on div "Generating the maximum quantity of code in minimal time" at bounding box center [239, 143] width 218 height 14
drag, startPoint x: 157, startPoint y: 169, endPoint x: 263, endPoint y: 169, distance: 106.5
click at [263, 169] on div "Frequent updates to the code generation tool for enhanced features" at bounding box center [239, 167] width 218 height 14
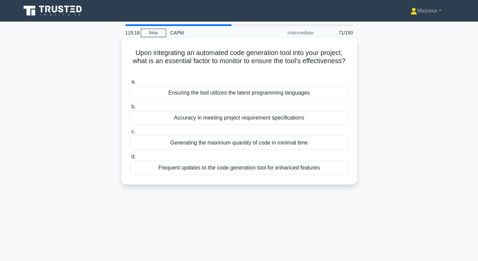
click at [281, 172] on div "Frequent updates to the code generation tool for enhanced features" at bounding box center [239, 167] width 218 height 14
click at [130, 159] on input "d. Frequent updates to the code generation tool for enhanced features" at bounding box center [130, 156] width 0 height 4
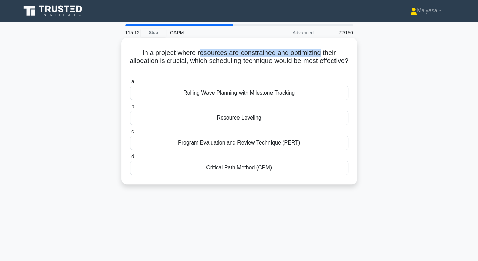
drag, startPoint x: 198, startPoint y: 52, endPoint x: 321, endPoint y: 55, distance: 123.1
click at [321, 55] on h5 "In a project where resources are constrained and optimizing their allocation is…" at bounding box center [239, 61] width 220 height 25
drag, startPoint x: 168, startPoint y: 62, endPoint x: 306, endPoint y: 66, distance: 137.6
click at [306, 66] on h5 "In a project where resources are constrained and optimizing their allocation is…" at bounding box center [239, 61] width 220 height 25
click at [317, 166] on div "Critical Path Method (CPM)" at bounding box center [239, 167] width 218 height 14
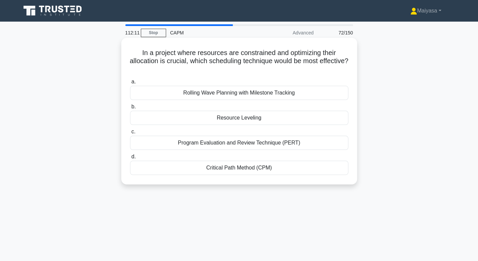
click at [130, 159] on input "d. Critical Path Method (CPM)" at bounding box center [130, 156] width 0 height 4
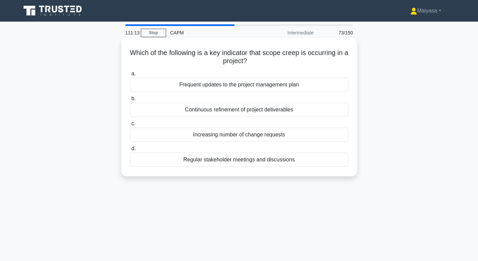
click at [318, 138] on div "Increasing number of change requests" at bounding box center [239, 134] width 218 height 14
click at [130, 126] on input "c. Increasing number of change requests" at bounding box center [130, 123] width 0 height 4
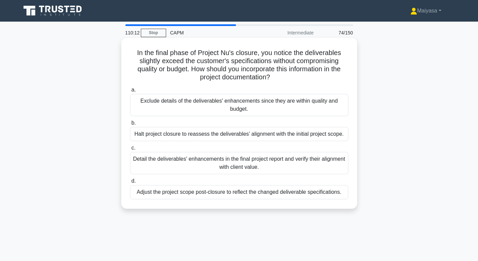
click at [301, 160] on div "Detail the deliverables' enhancements in the final project report and verify th…" at bounding box center [239, 163] width 218 height 22
click at [130, 150] on input "c. Detail the deliverables' enhancements in the final project report and verify…" at bounding box center [130, 148] width 0 height 4
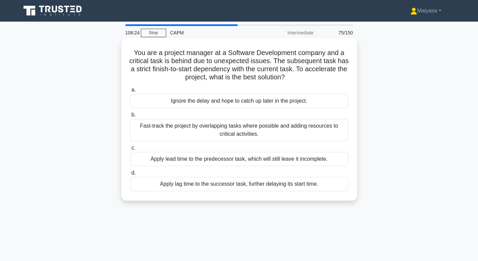
drag, startPoint x: 128, startPoint y: 52, endPoint x: 331, endPoint y: 183, distance: 241.9
click at [331, 183] on div "You are a project manager at a Software Development company and a critical task…" at bounding box center [239, 118] width 231 height 157
click at [184, 128] on div "Fast-track the project by overlapping tasks where possible and adding resources…" at bounding box center [239, 130] width 218 height 22
click at [130, 117] on input "b. Fast-track the project by overlapping tasks where possible and adding resour…" at bounding box center [130, 115] width 0 height 4
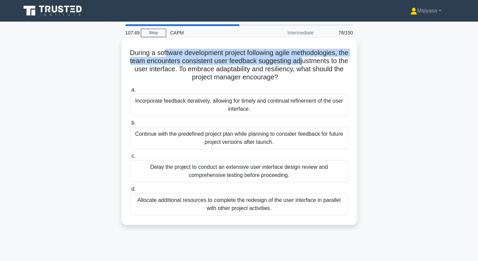
drag, startPoint x: 168, startPoint y: 52, endPoint x: 319, endPoint y: 61, distance: 150.6
click at [319, 61] on h5 "During a software development project following agile methodologies, the team e…" at bounding box center [239, 65] width 220 height 33
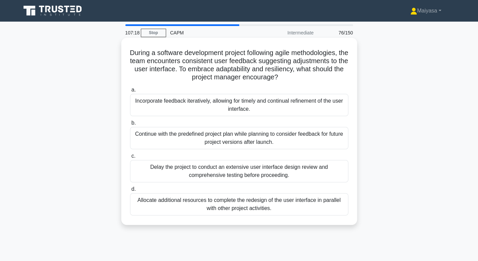
click at [252, 106] on div "Incorporate feedback iteratively, allowing for timely and continual refinement …" at bounding box center [239, 105] width 218 height 22
click at [130, 92] on input "a. Incorporate feedback iteratively, allowing for timely and continual refineme…" at bounding box center [130, 90] width 0 height 4
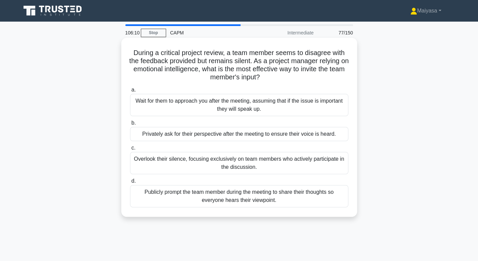
click at [254, 134] on div "Privately ask for their perspective after the meeting to ensure their voice is …" at bounding box center [239, 134] width 218 height 14
click at [130, 125] on input "b. Privately ask for their perspective after the meeting to ensure their voice …" at bounding box center [130, 123] width 0 height 4
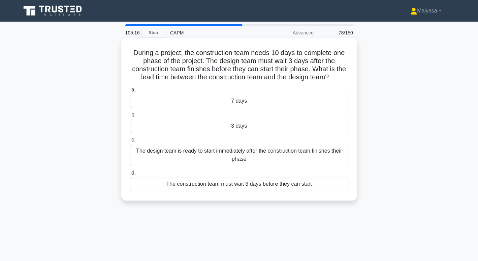
click at [337, 183] on div "The construction team must wait 3 days before they can start" at bounding box center [239, 184] width 218 height 14
click at [130, 175] on input "d. The construction team must wait 3 days before they can start" at bounding box center [130, 173] width 0 height 4
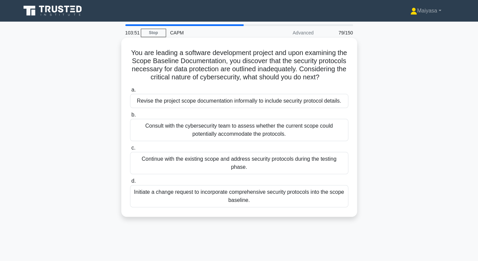
click at [181, 70] on h5 "You are leading a software development project and upon examining the Scope Bas…" at bounding box center [239, 65] width 220 height 33
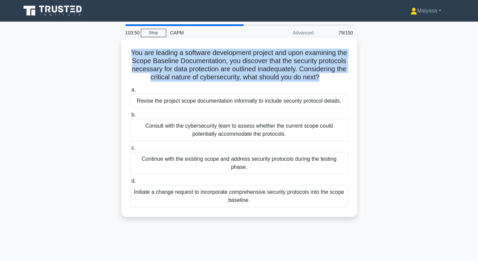
click at [181, 70] on h5 "You are leading a software development project and upon examining the Scope Bas…" at bounding box center [239, 65] width 220 height 33
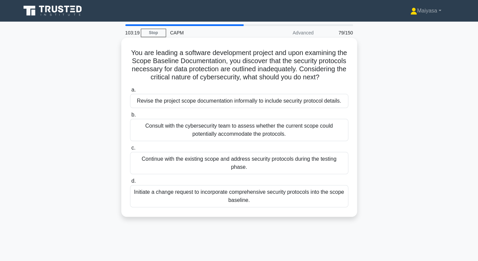
click at [243, 140] on div "Consult with the cybersecurity team to assess whether the current scope could p…" at bounding box center [239, 130] width 218 height 22
click at [130, 117] on input "b. Consult with the cybersecurity team to assess whether the current scope coul…" at bounding box center [130, 115] width 0 height 4
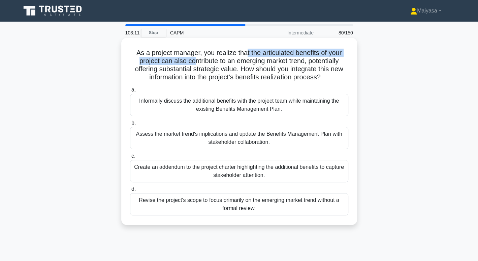
drag, startPoint x: 192, startPoint y: 59, endPoint x: 244, endPoint y: 50, distance: 53.3
click at [244, 50] on h5 "As a project manager, you realize that the articulated benefits of your project…" at bounding box center [239, 65] width 220 height 33
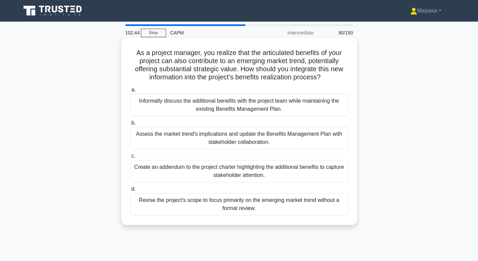
click at [229, 140] on div "Assess the market trend's implications and update the Benefits Management Plan …" at bounding box center [239, 138] width 218 height 22
click at [130, 125] on input "b. Assess the market trend's implications and update the Benefits Management Pl…" at bounding box center [130, 123] width 0 height 4
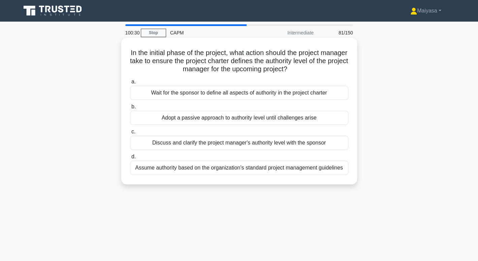
drag, startPoint x: 342, startPoint y: 111, endPoint x: 329, endPoint y: 144, distance: 35.4
click at [329, 144] on div "a. Wait for the sponsor to define all aspects of authority in the project chart…" at bounding box center [239, 126] width 227 height 100
click at [329, 144] on div "Discuss and clarify the project manager's authority level with the sponsor" at bounding box center [239, 143] width 218 height 14
click at [130, 134] on input "c. Discuss and clarify the project manager's authority level with the sponsor" at bounding box center [130, 131] width 0 height 4
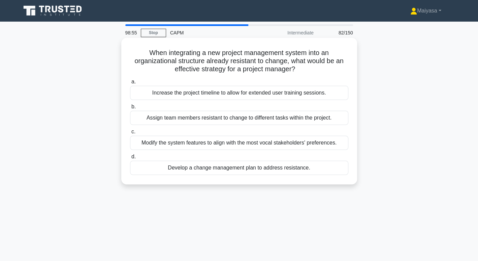
click at [297, 168] on div "Develop a change management plan to address resistance." at bounding box center [239, 167] width 218 height 14
click at [130, 159] on input "d. Develop a change management plan to address resistance." at bounding box center [130, 156] width 0 height 4
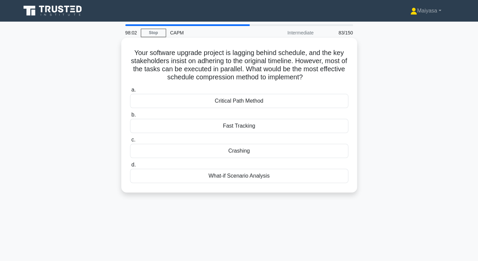
click at [255, 180] on div "What-if Scenario Analysis" at bounding box center [239, 176] width 218 height 14
click at [130, 167] on input "d. What-if Scenario Analysis" at bounding box center [130, 164] width 0 height 4
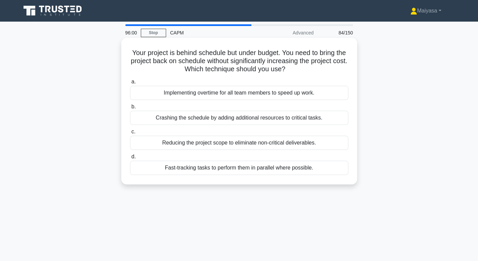
click at [249, 169] on div "Fast-tracking tasks to perform them in parallel where possible." at bounding box center [239, 167] width 218 height 14
click at [130, 159] on input "d. Fast-tracking tasks to perform them in parallel where possible." at bounding box center [130, 156] width 0 height 4
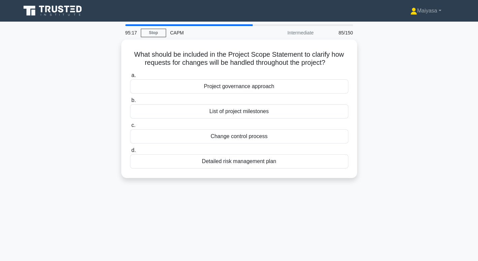
drag, startPoint x: 130, startPoint y: 50, endPoint x: 307, endPoint y: 184, distance: 221.9
click at [307, 184] on div "What should be included in the Project Scope Statement to clarify how requests …" at bounding box center [239, 112] width 445 height 146
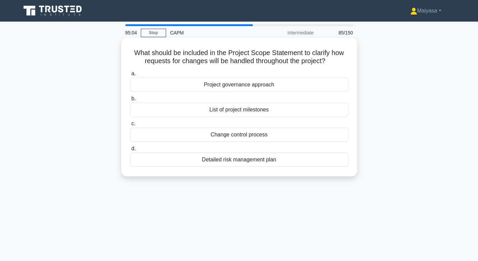
click at [203, 127] on label "c. Change control process" at bounding box center [239, 130] width 218 height 22
click at [130, 126] on input "c. Change control process" at bounding box center [130, 123] width 0 height 4
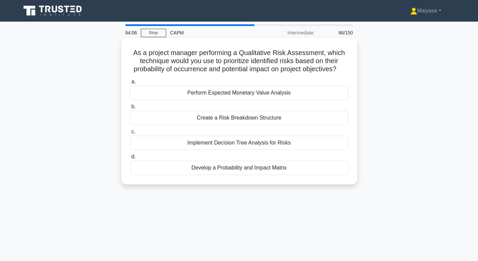
click at [317, 175] on div "Develop a Probability and Impact Matrix" at bounding box center [239, 167] width 218 height 14
click at [130, 159] on input "d. Develop a Probability and Impact Matrix" at bounding box center [130, 156] width 0 height 4
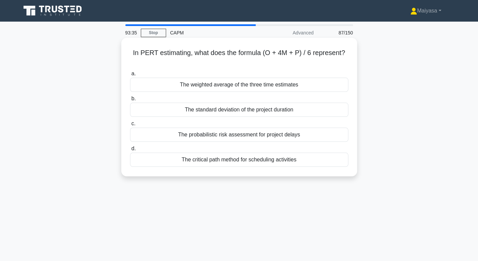
click at [314, 89] on div "The weighted average of the three time estimates" at bounding box center [239, 85] width 218 height 14
click at [130, 76] on input "a. The weighted average of the three time estimates" at bounding box center [130, 73] width 0 height 4
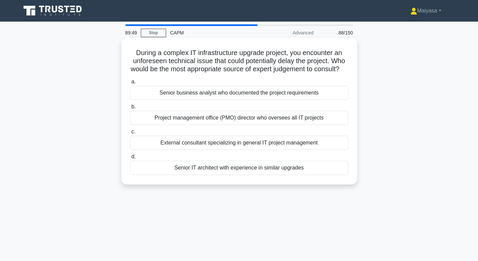
click at [265, 175] on div "Senior IT architect with experience in similar upgrades" at bounding box center [239, 167] width 218 height 14
click at [130, 159] on input "d. Senior IT architect with experience in similar upgrades" at bounding box center [130, 156] width 0 height 4
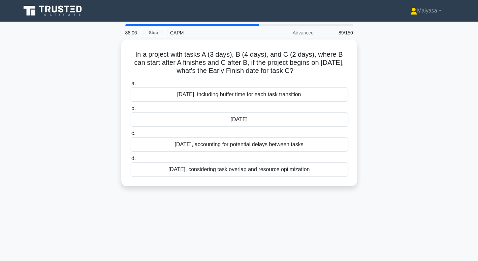
drag, startPoint x: 135, startPoint y: 51, endPoint x: 359, endPoint y: 198, distance: 268.5
click at [359, 198] on div "88:06 Stop CAPM Advanced 89/150 In a project with tasks A (3 days), B (4 days),…" at bounding box center [239, 192] width 445 height 337
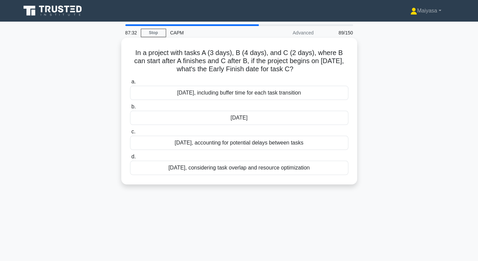
click at [224, 172] on div "May 23rd, considering task overlap and resource optimization" at bounding box center [239, 167] width 218 height 14
click at [130, 159] on input "d. May 23rd, considering task overlap and resource optimization" at bounding box center [130, 156] width 0 height 4
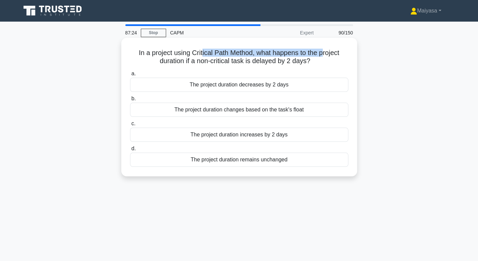
drag, startPoint x: 200, startPoint y: 56, endPoint x: 329, endPoint y: 56, distance: 128.4
click at [328, 56] on h5 "In a project using Critical Path Method, what happens to the project duration i…" at bounding box center [239, 57] width 220 height 17
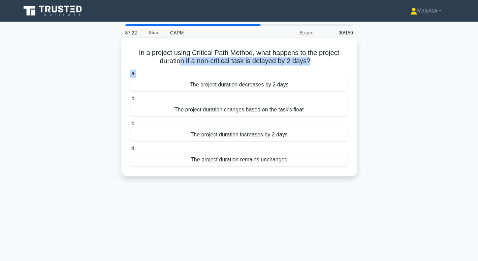
drag, startPoint x: 179, startPoint y: 61, endPoint x: 295, endPoint y: 70, distance: 116.3
click at [295, 70] on div "In a project using Critical Path Method, what happens to the project duration i…" at bounding box center [239, 106] width 231 height 133
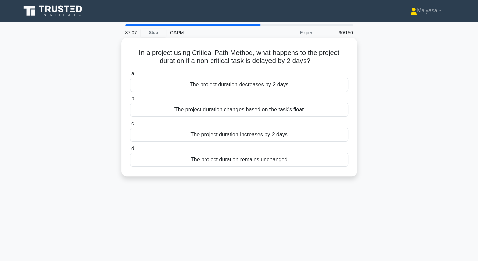
click at [279, 133] on div "The project duration increases by 2 days" at bounding box center [239, 134] width 218 height 14
click at [130, 126] on input "c. The project duration increases by 2 days" at bounding box center [130, 123] width 0 height 4
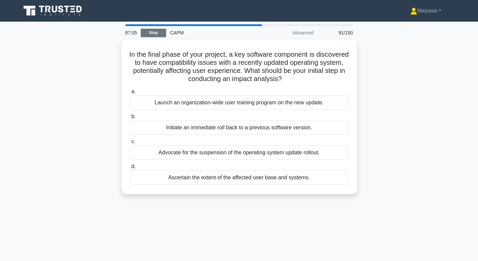
click at [152, 34] on link "Stop" at bounding box center [153, 33] width 25 height 8
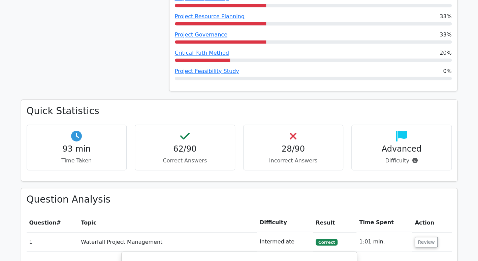
scroll to position [525, 0]
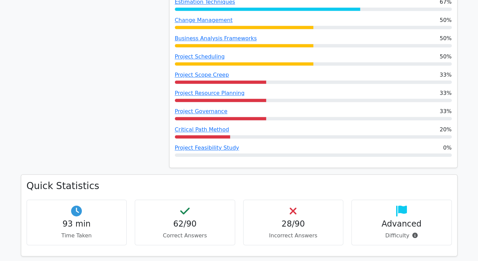
click at [187, 220] on h4 "62/90" at bounding box center [185, 223] width 89 height 10
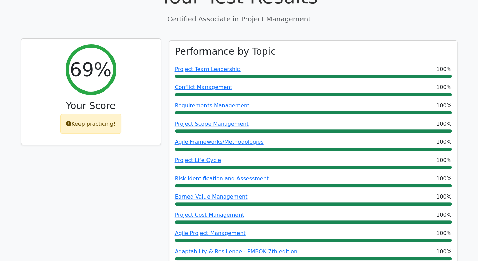
scroll to position [0, 0]
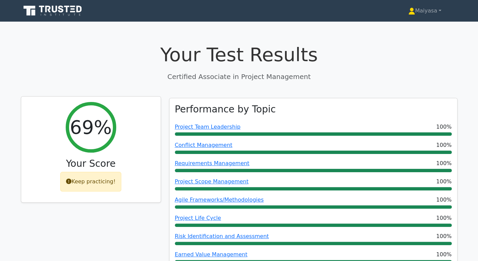
click at [86, 175] on div "Keep practicing!" at bounding box center [90, 182] width 61 height 20
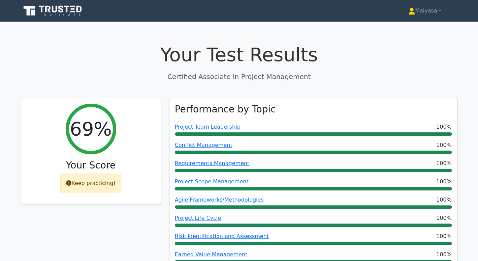
click at [239, 66] on h1 "Your Test Results" at bounding box center [239, 54] width 437 height 23
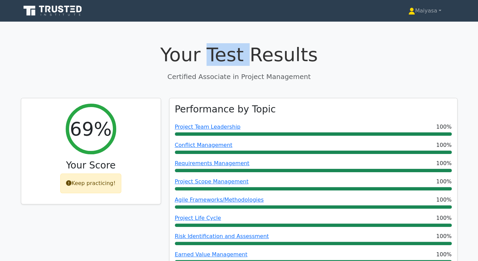
click at [239, 66] on h1 "Your Test Results" at bounding box center [239, 54] width 437 height 23
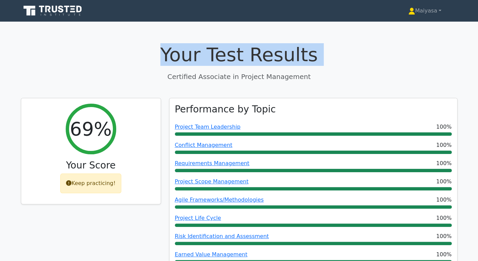
click at [239, 66] on h1 "Your Test Results" at bounding box center [239, 54] width 437 height 23
